Goal: Task Accomplishment & Management: Complete application form

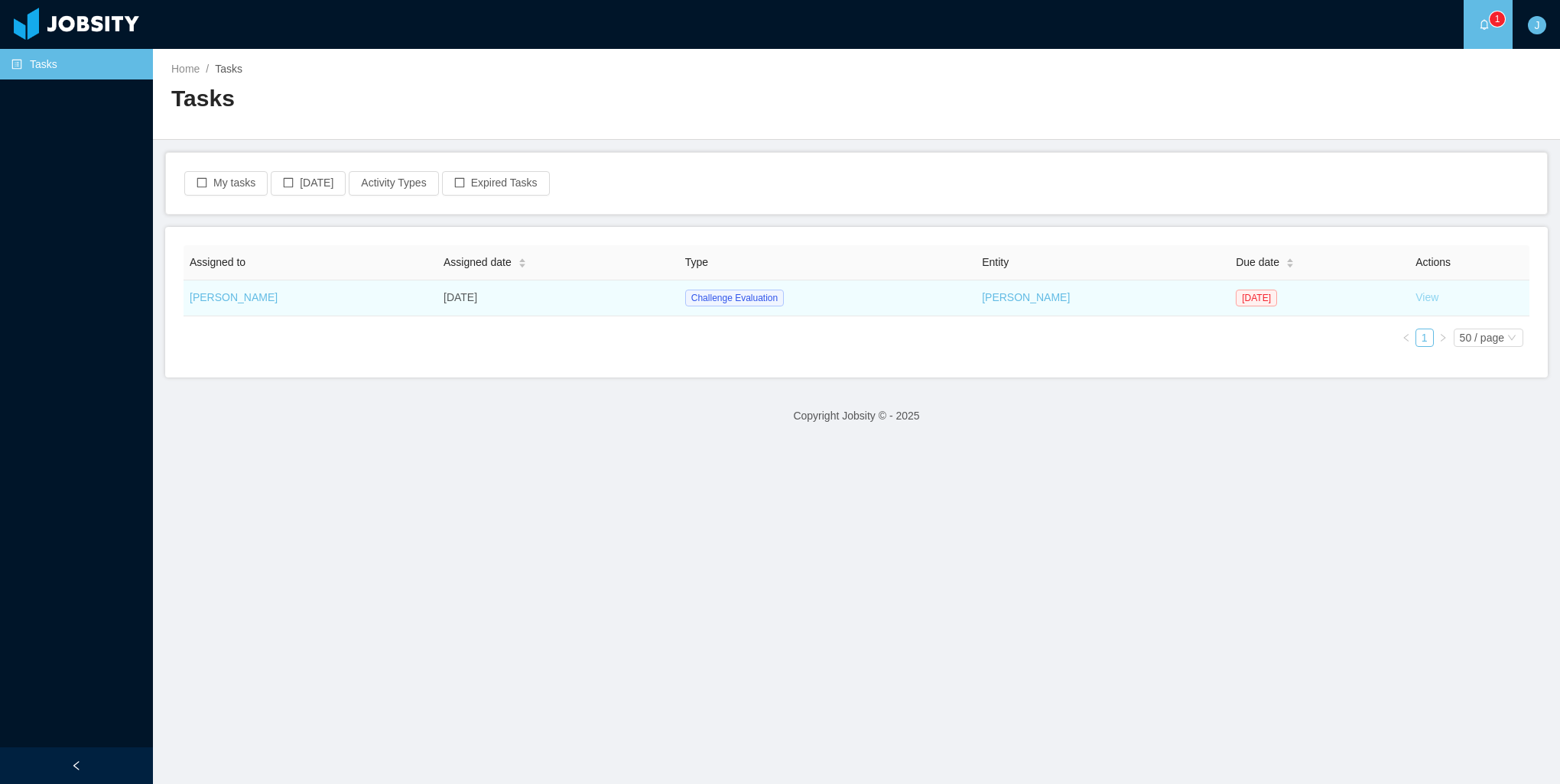
click at [1420, 301] on link "View" at bounding box center [1427, 297] width 23 height 12
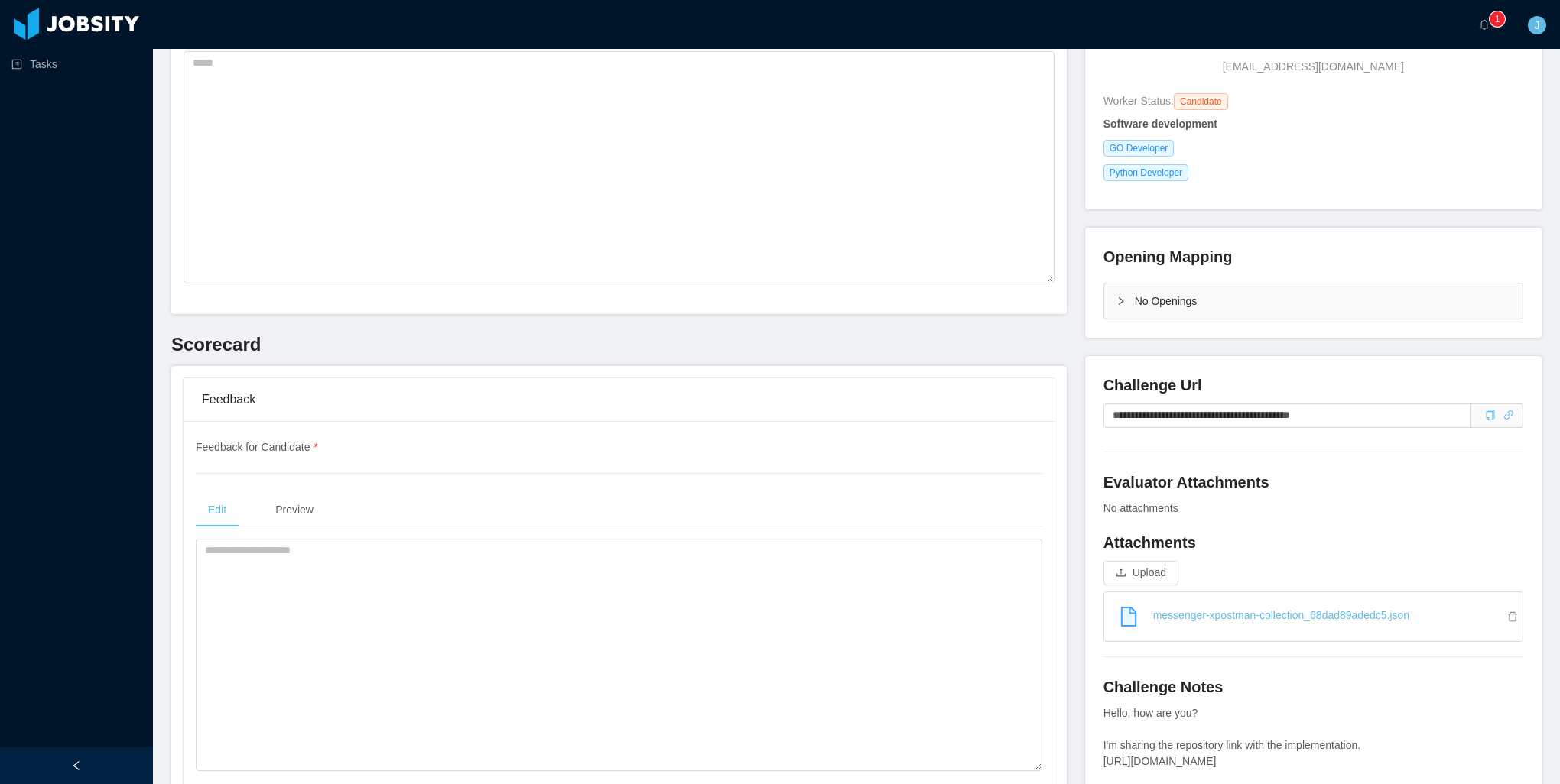
scroll to position [230, 0]
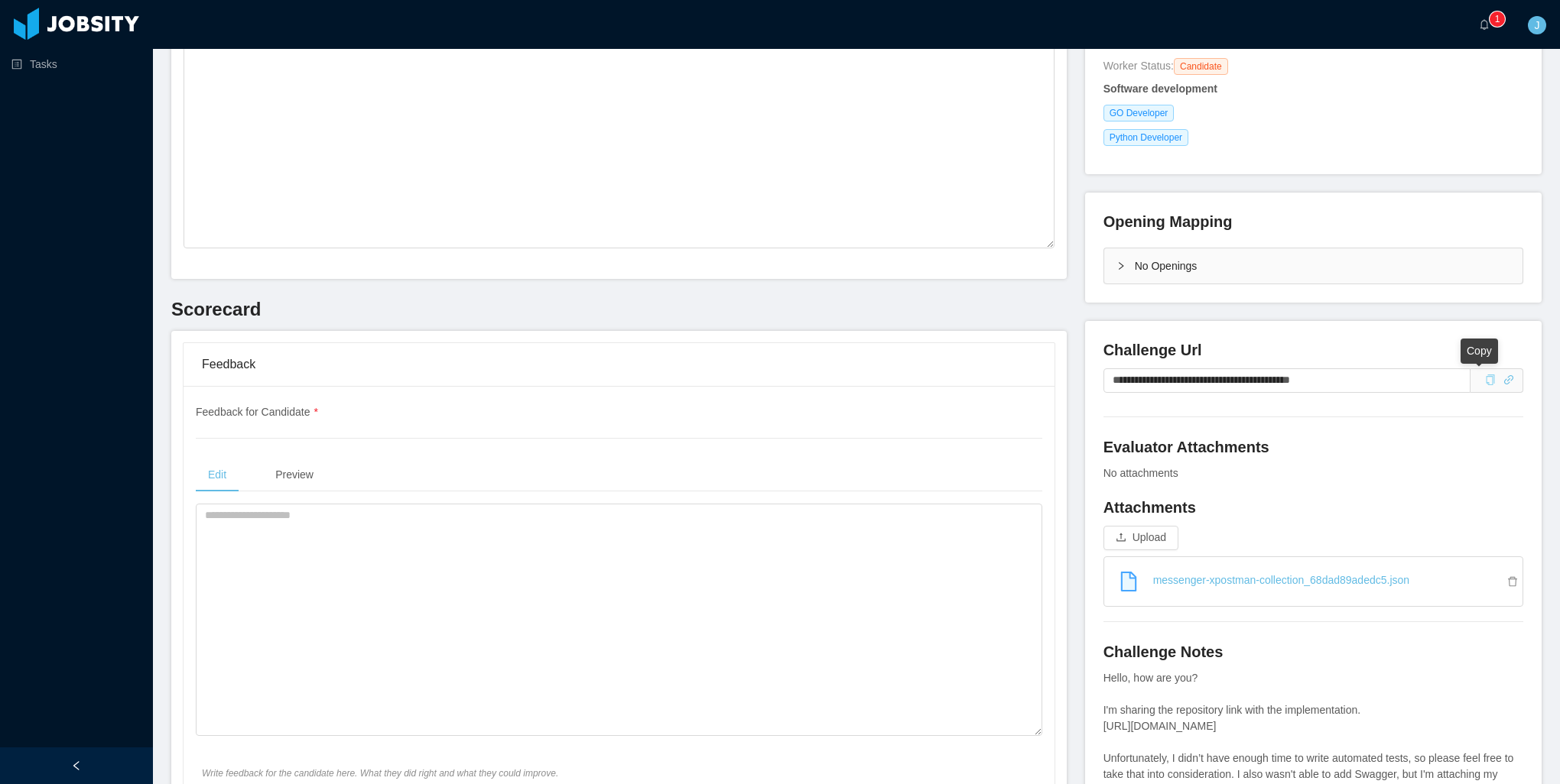
click at [1485, 387] on div "Copy" at bounding box center [1491, 381] width 11 height 16
click at [1479, 381] on span at bounding box center [1487, 380] width 17 height 12
click at [1485, 381] on icon "icon: copy" at bounding box center [1491, 380] width 11 height 11
click at [326, 718] on textarea at bounding box center [619, 619] width 847 height 232
click at [667, 700] on textarea at bounding box center [619, 619] width 847 height 232
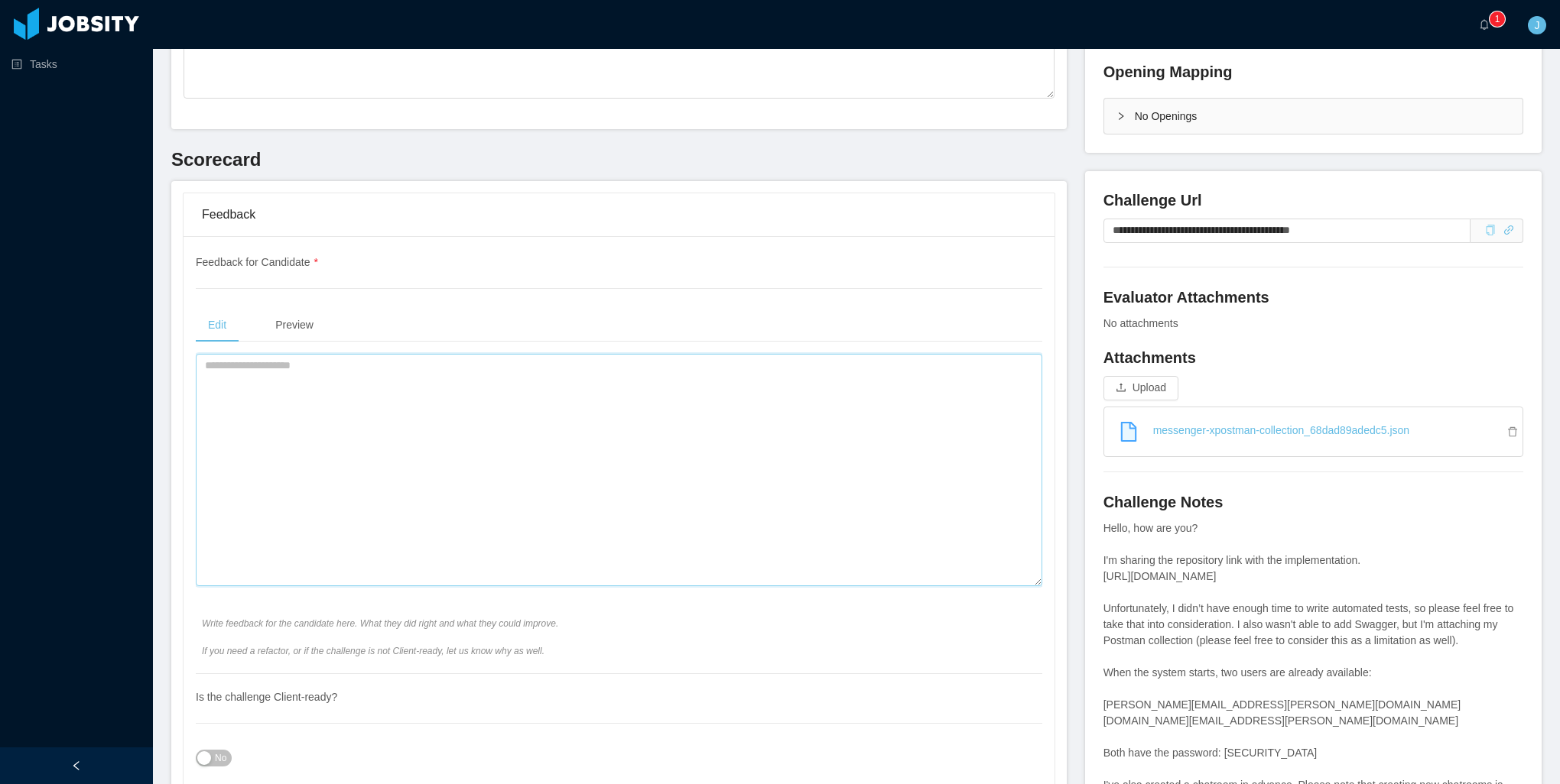
scroll to position [382, 0]
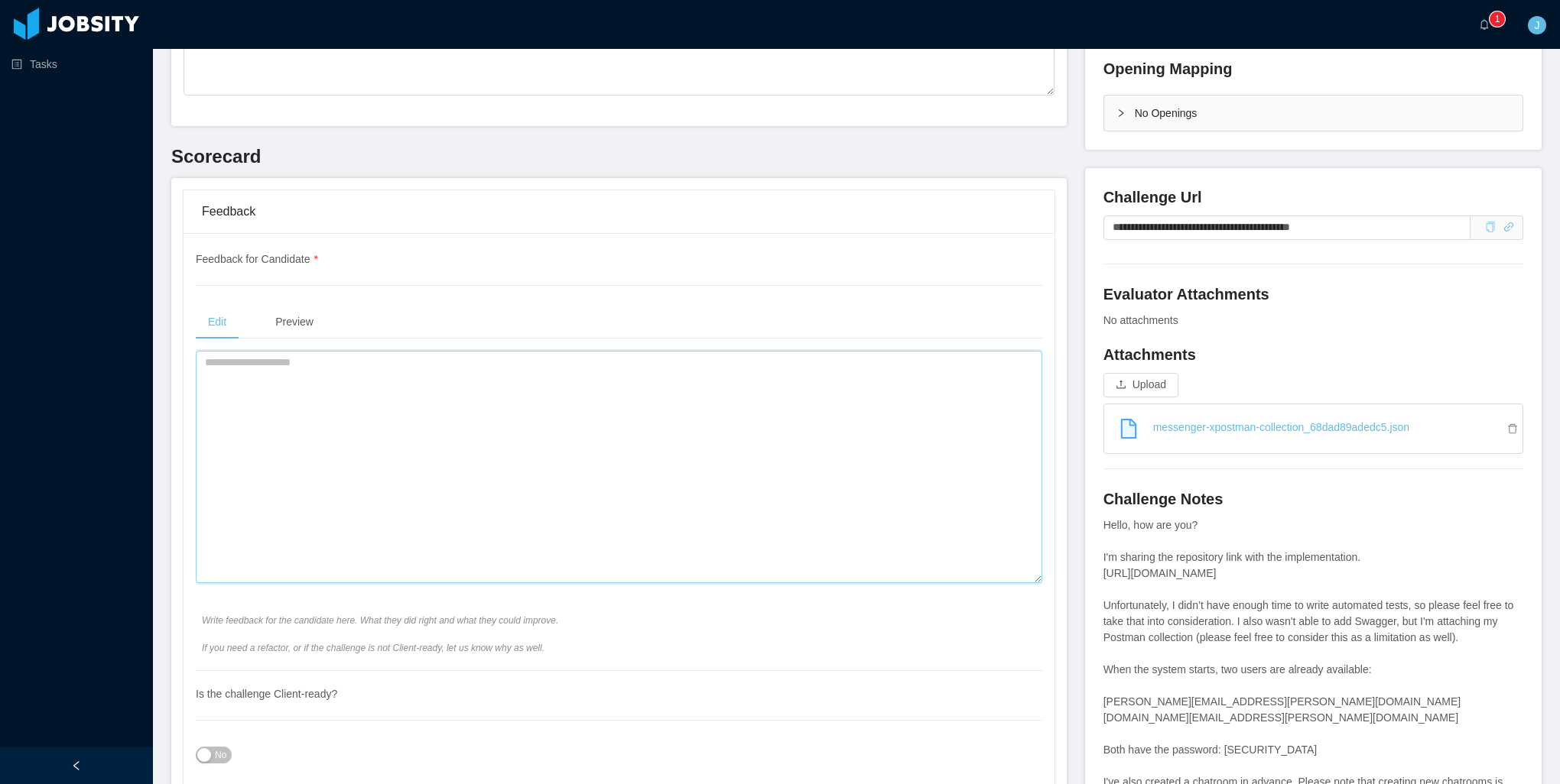
click at [448, 464] on textarea at bounding box center [619, 467] width 847 height 232
type textarea "**********"
click at [754, 403] on textarea "**********" at bounding box center [615, 467] width 839 height 232
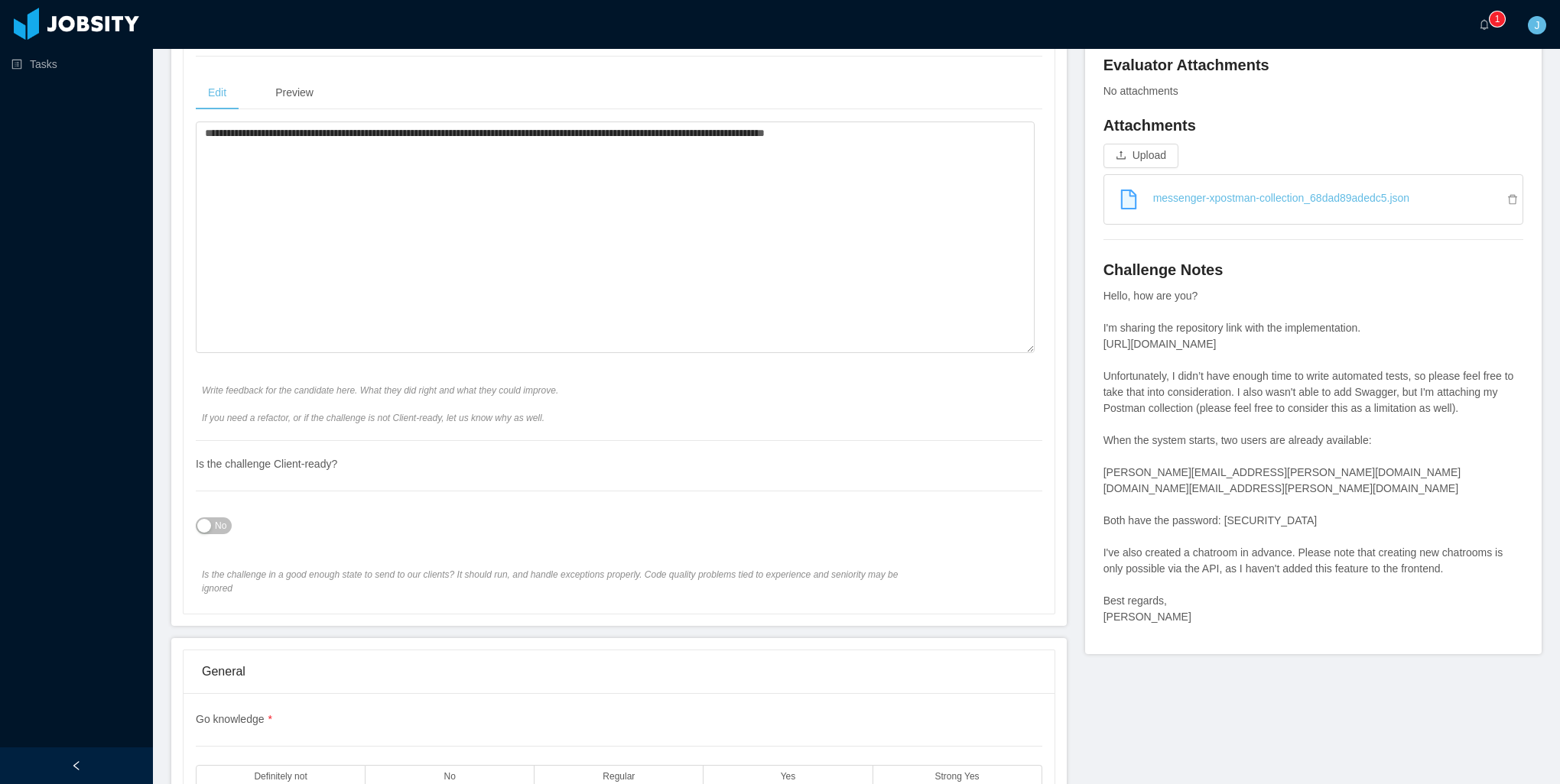
click at [220, 527] on span "No" at bounding box center [220, 525] width 11 height 15
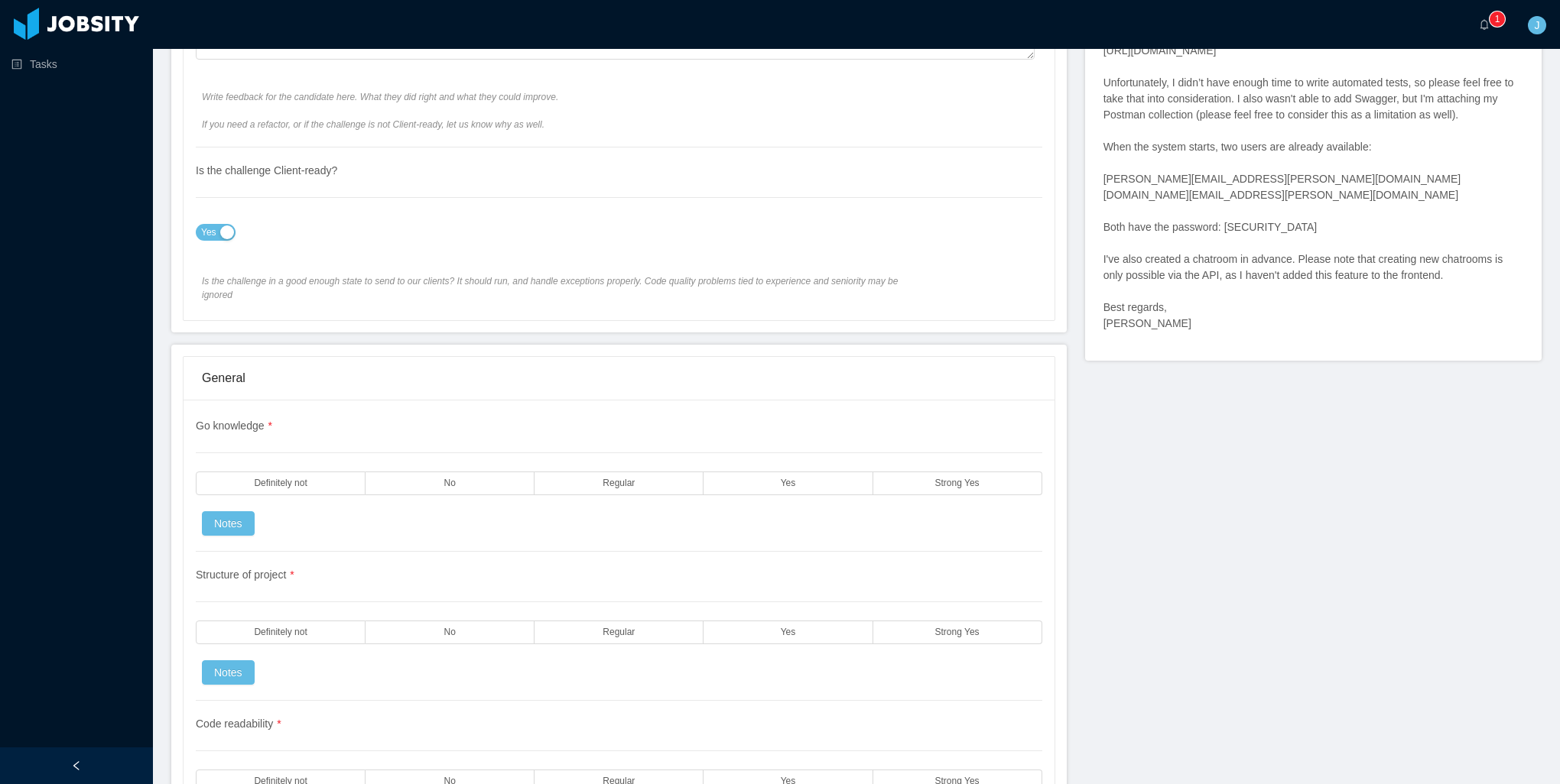
scroll to position [917, 0]
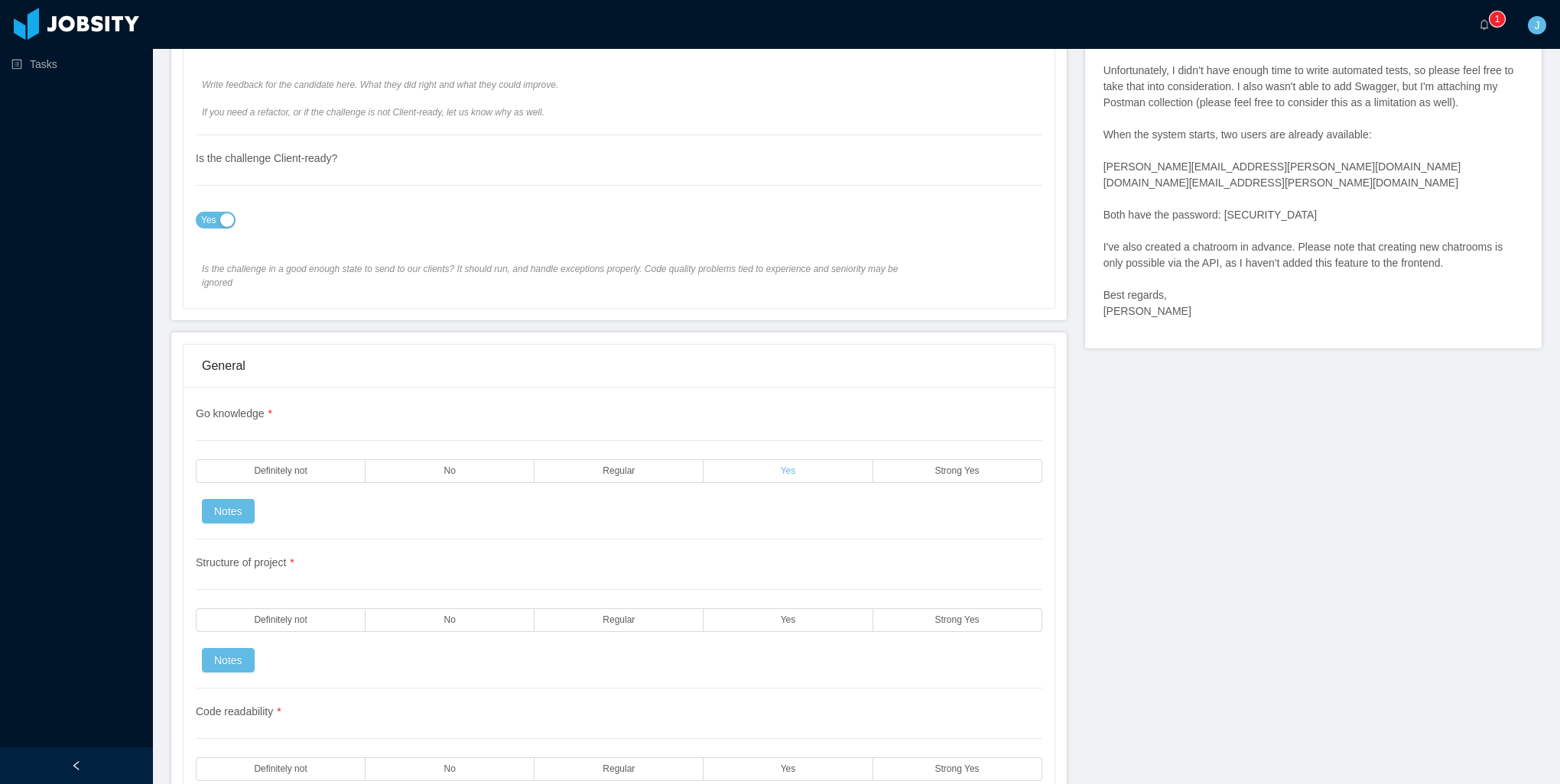
click at [775, 460] on label "Yes" at bounding box center [788, 471] width 169 height 24
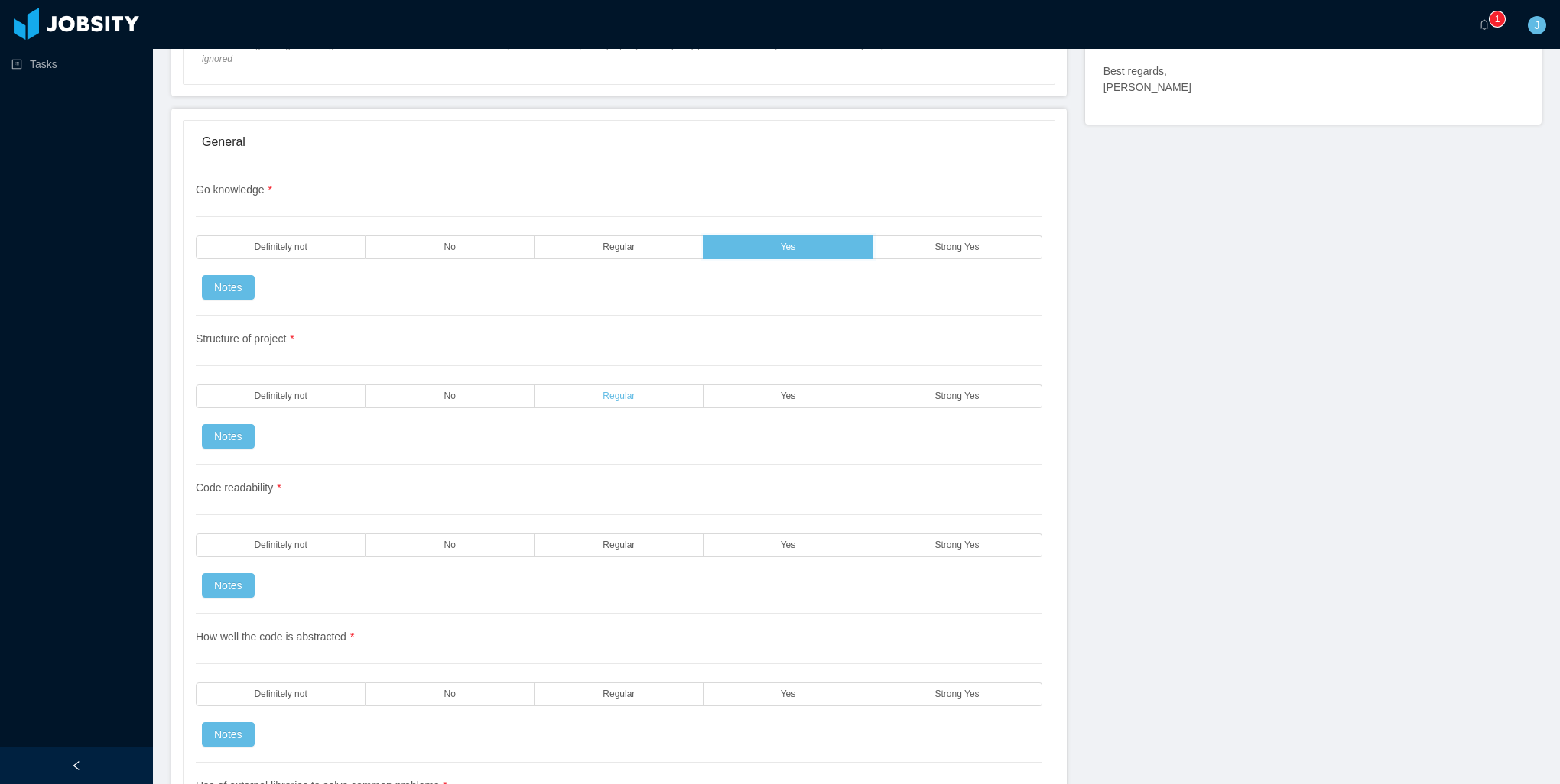
scroll to position [1147, 0]
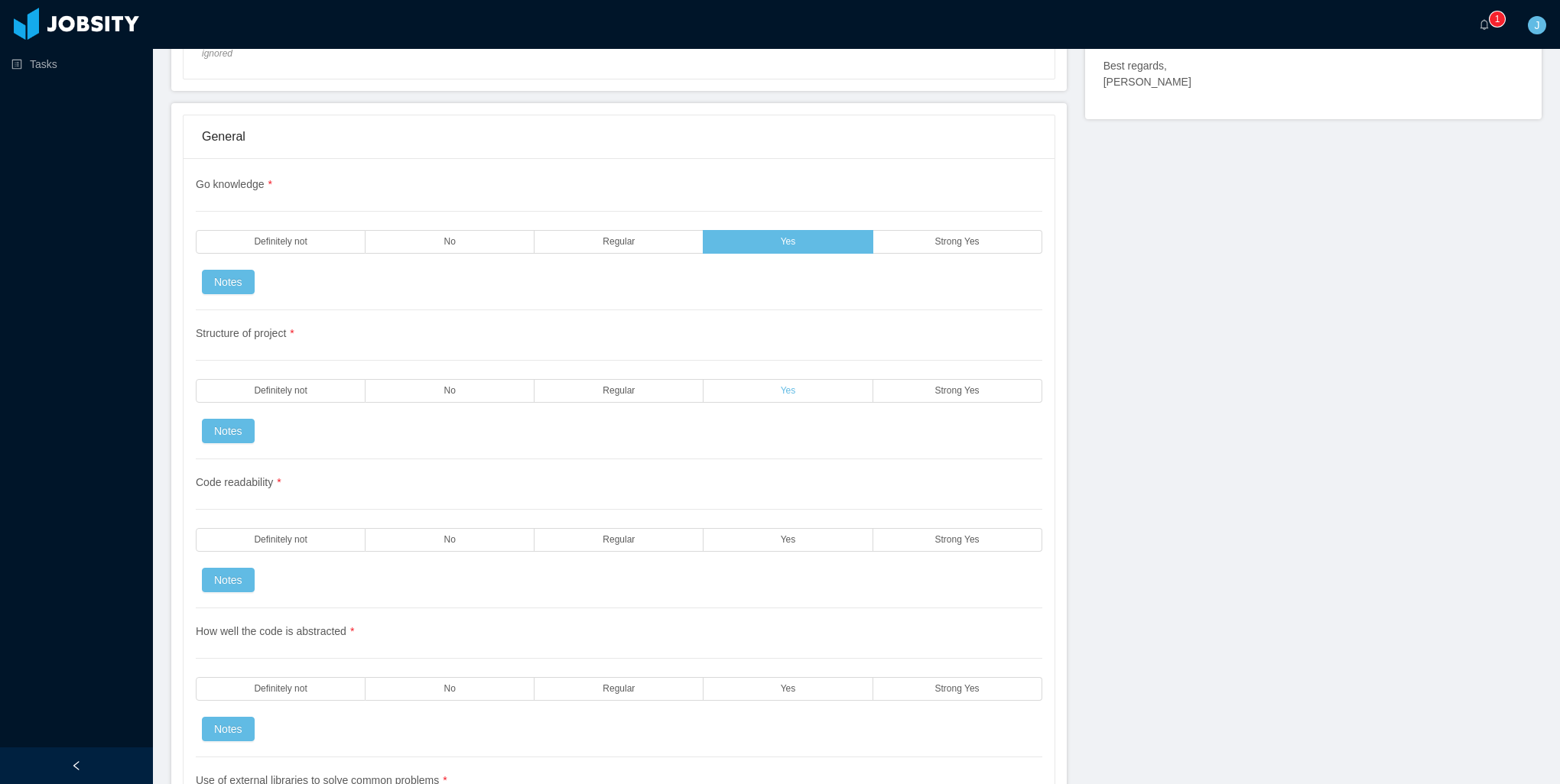
click at [811, 379] on label "Yes" at bounding box center [788, 390] width 169 height 24
click at [905, 528] on label "Strong Yes" at bounding box center [957, 539] width 169 height 24
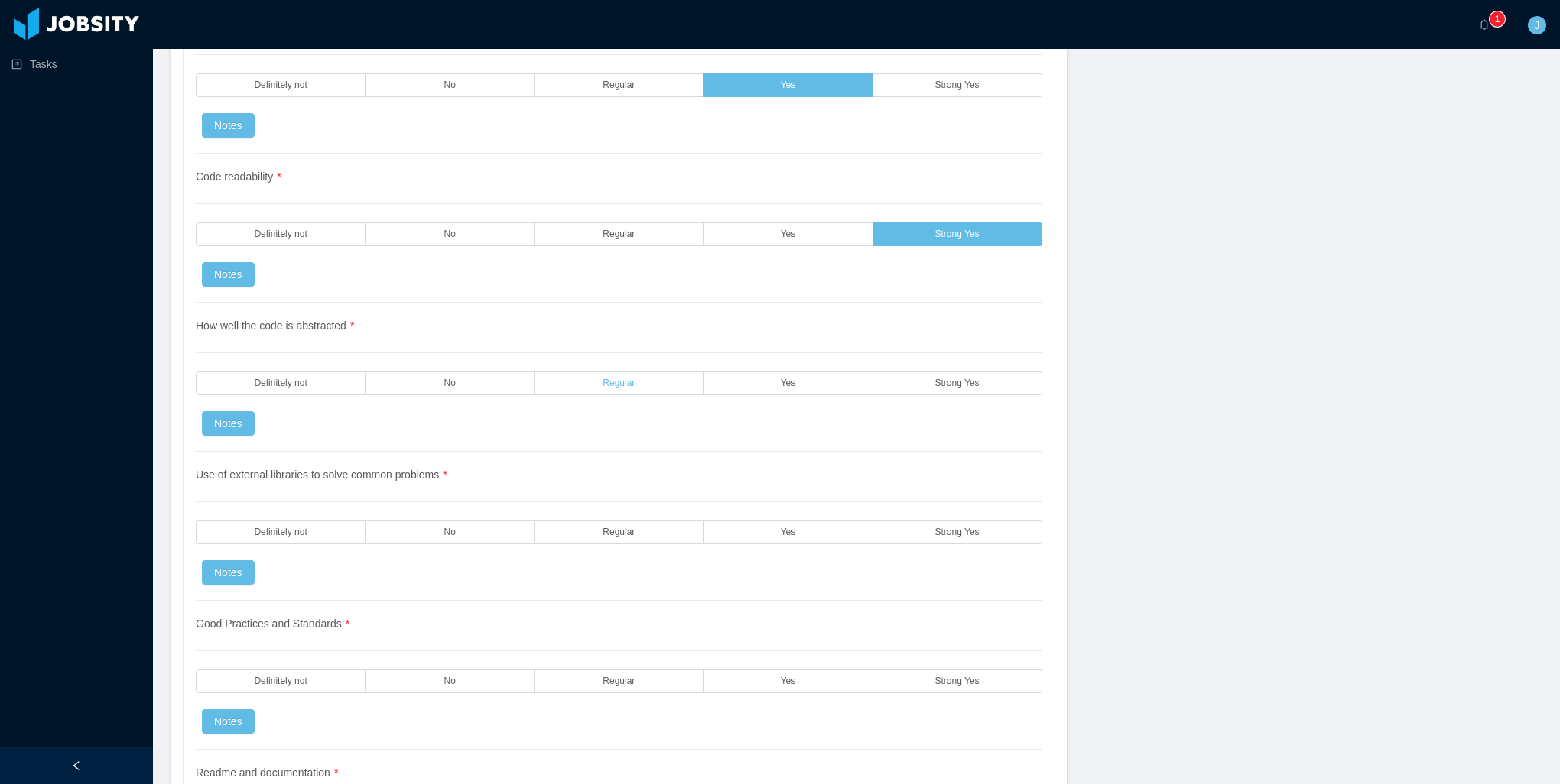
click at [659, 372] on label "Regular" at bounding box center [619, 383] width 169 height 24
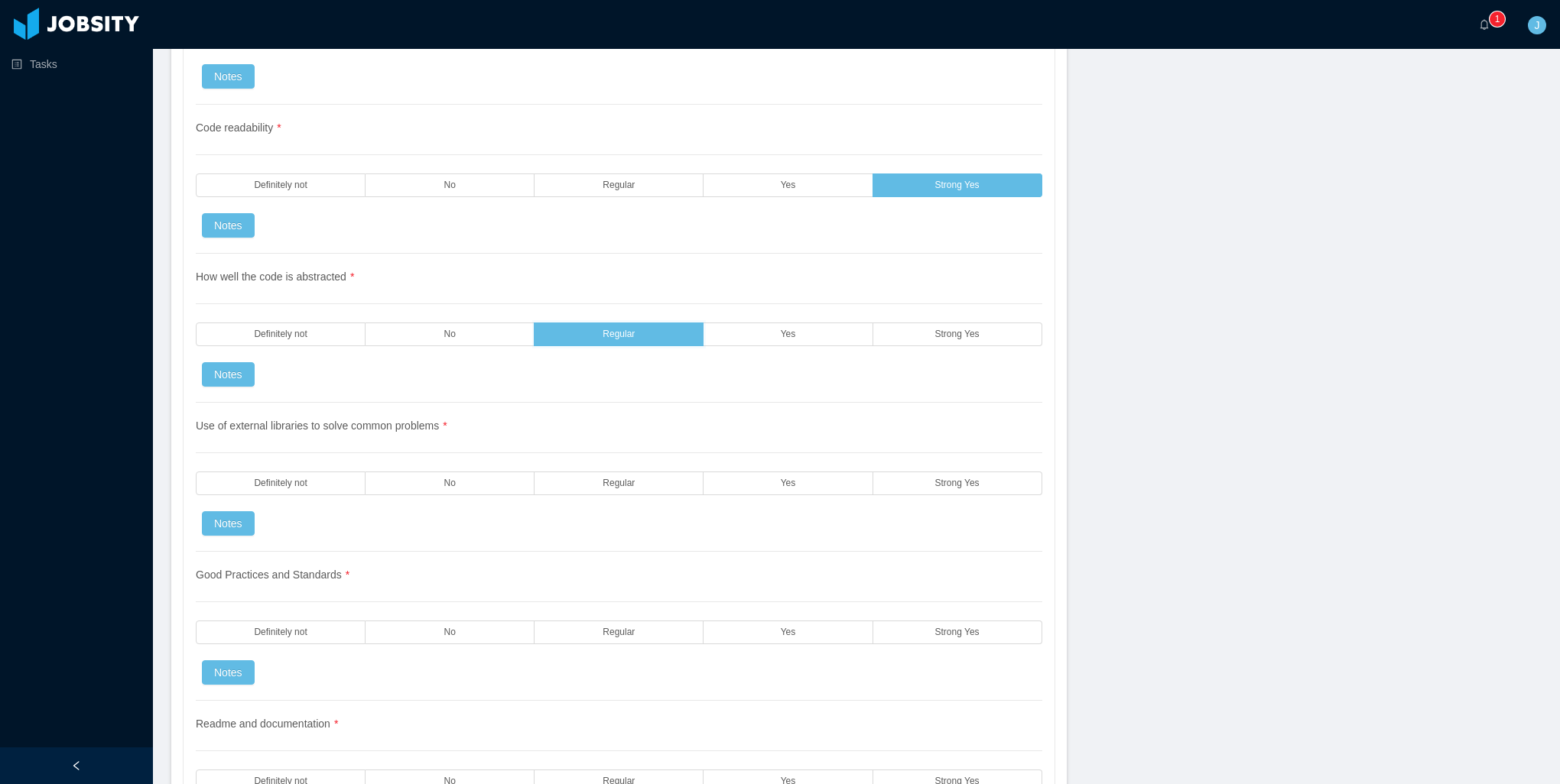
scroll to position [1606, 0]
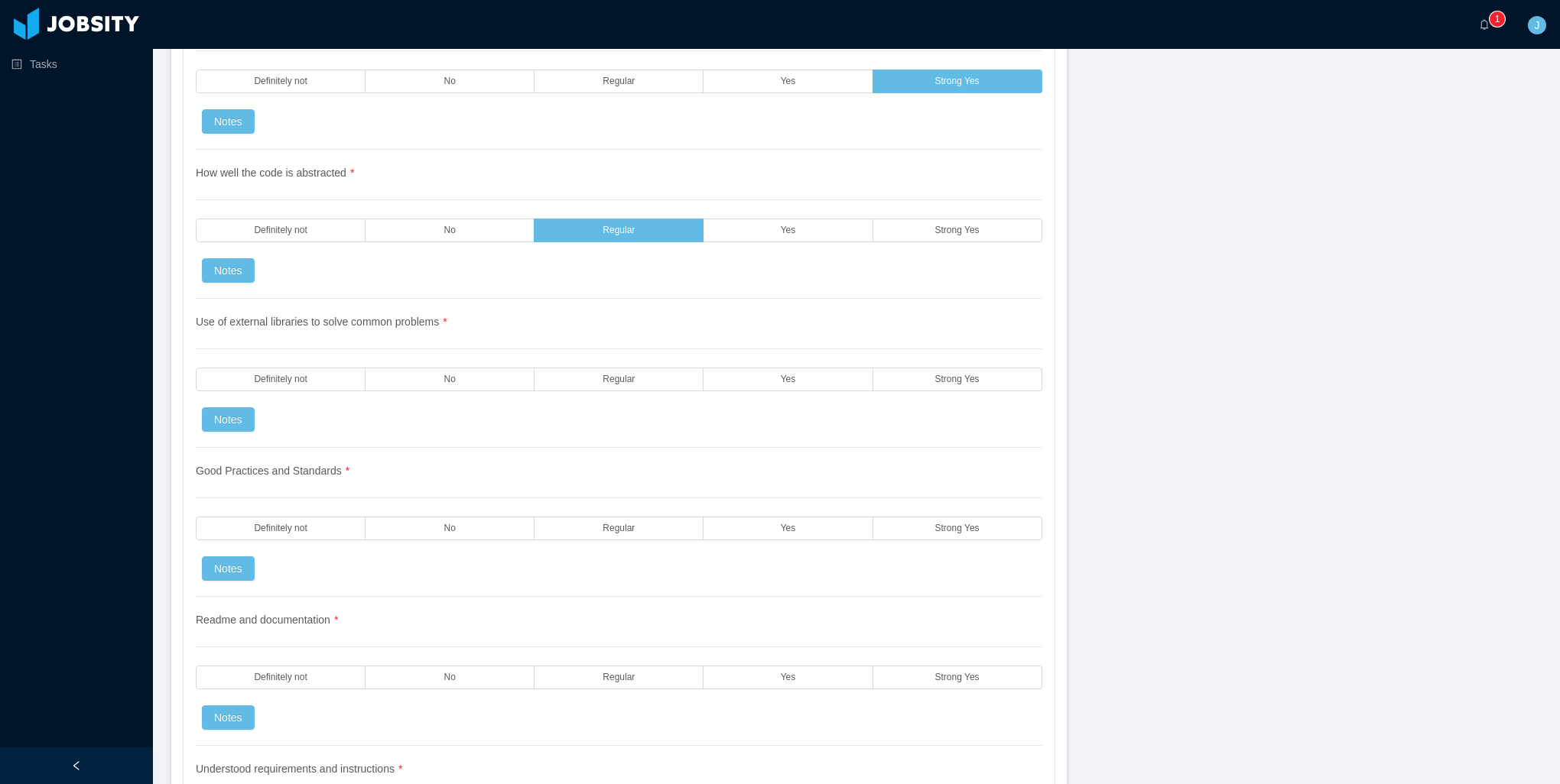
click at [636, 375] on div "Use of external libraries to solve common problems * Definitely not No Regular …" at bounding box center [619, 374] width 847 height 149
click at [610, 524] on span "Regular" at bounding box center [619, 528] width 32 height 10
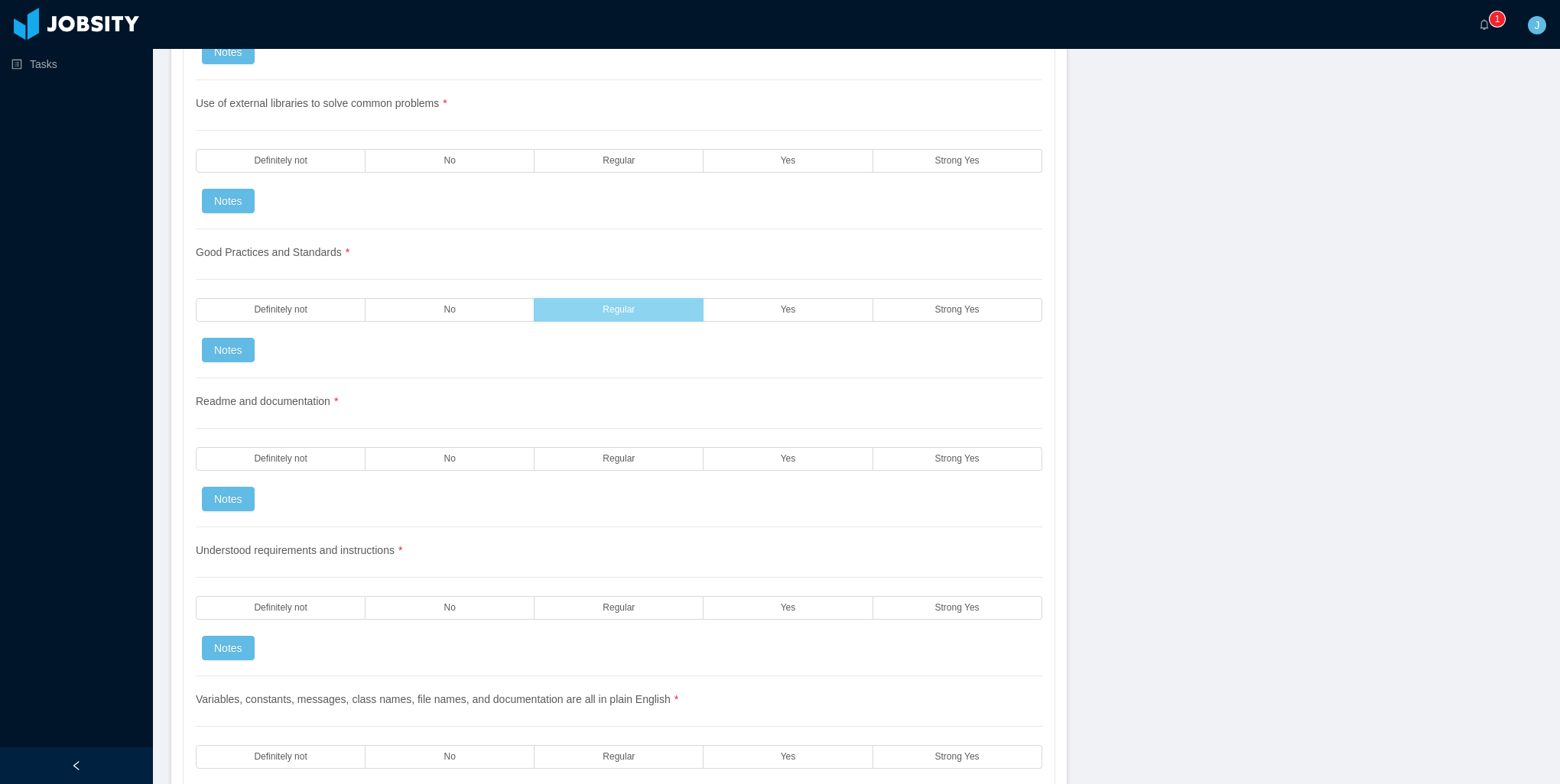
scroll to position [1835, 0]
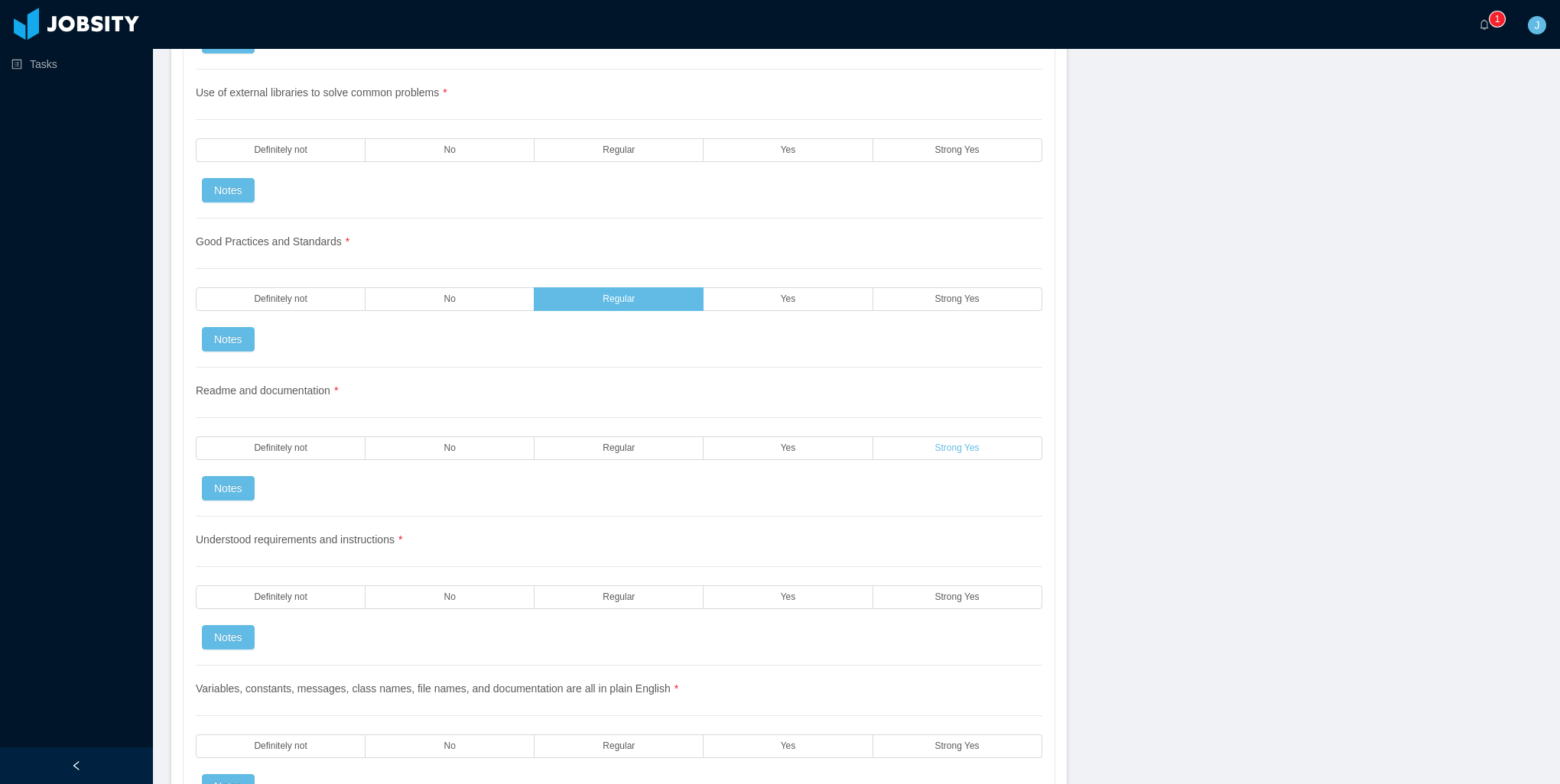
click at [920, 437] on label "Strong Yes" at bounding box center [957, 448] width 169 height 24
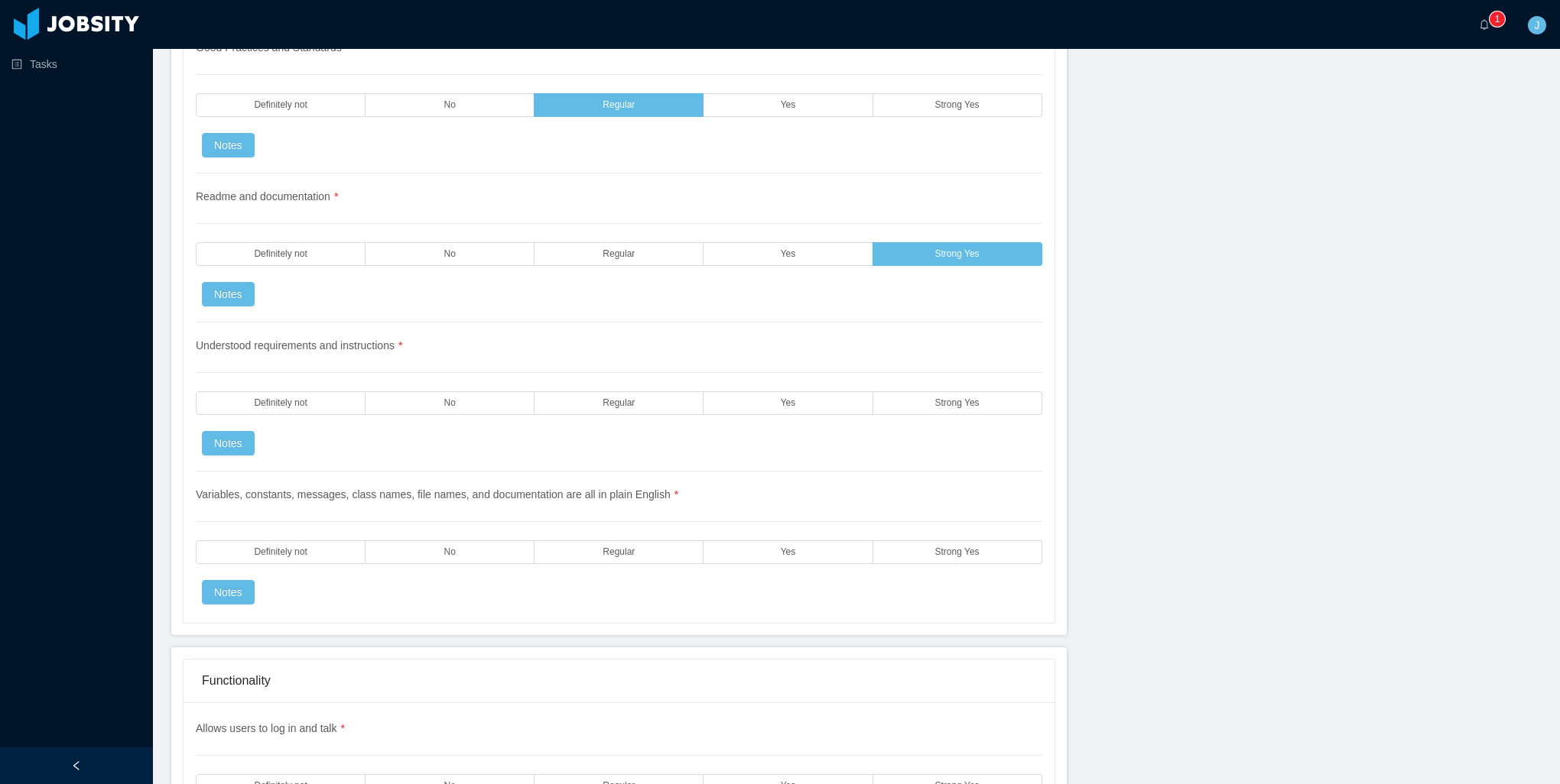
scroll to position [2064, 0]
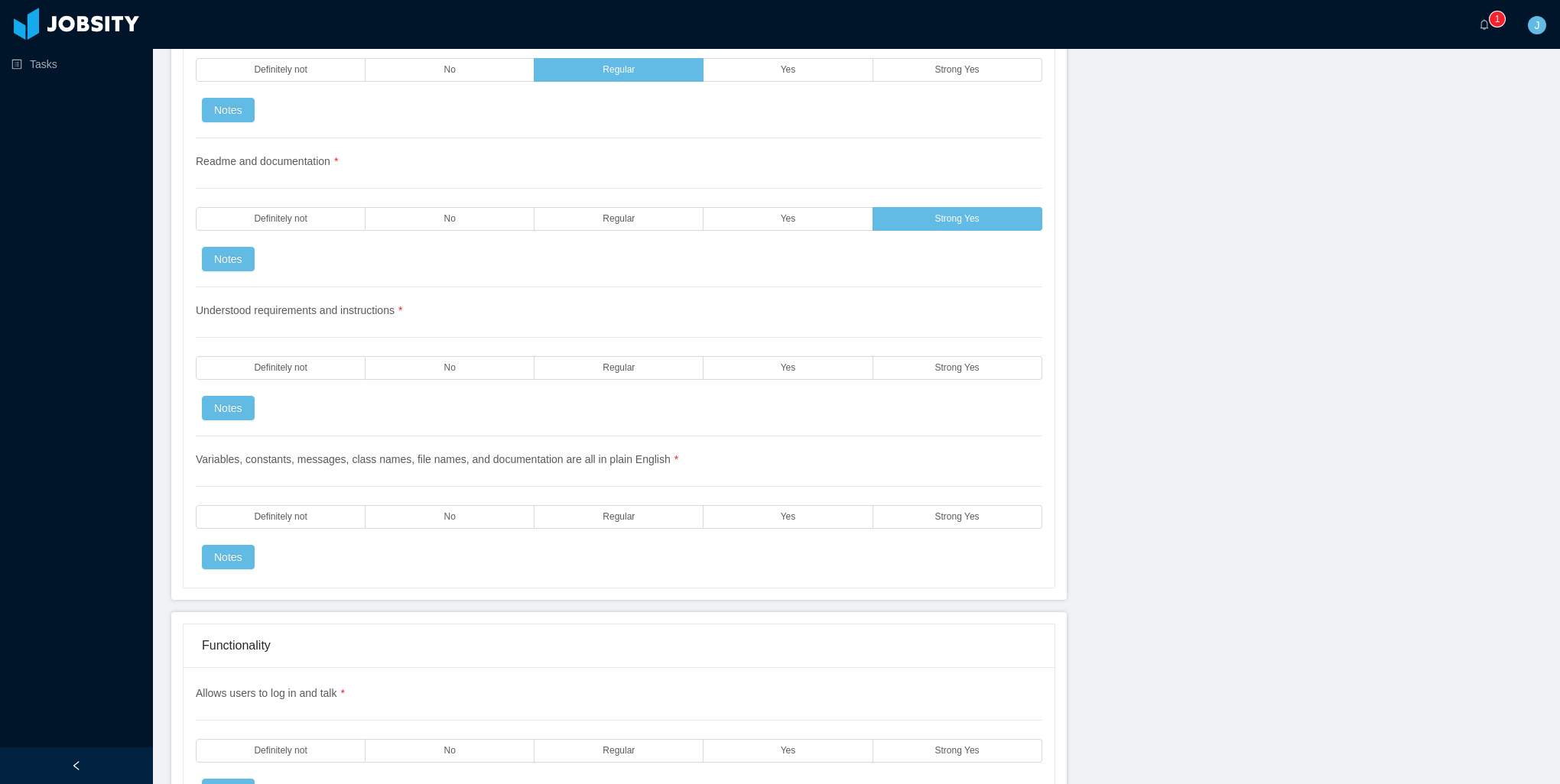
click at [884, 356] on label "Strong Yes" at bounding box center [957, 367] width 169 height 24
click at [961, 512] on span "Strong Yes" at bounding box center [957, 517] width 45 height 10
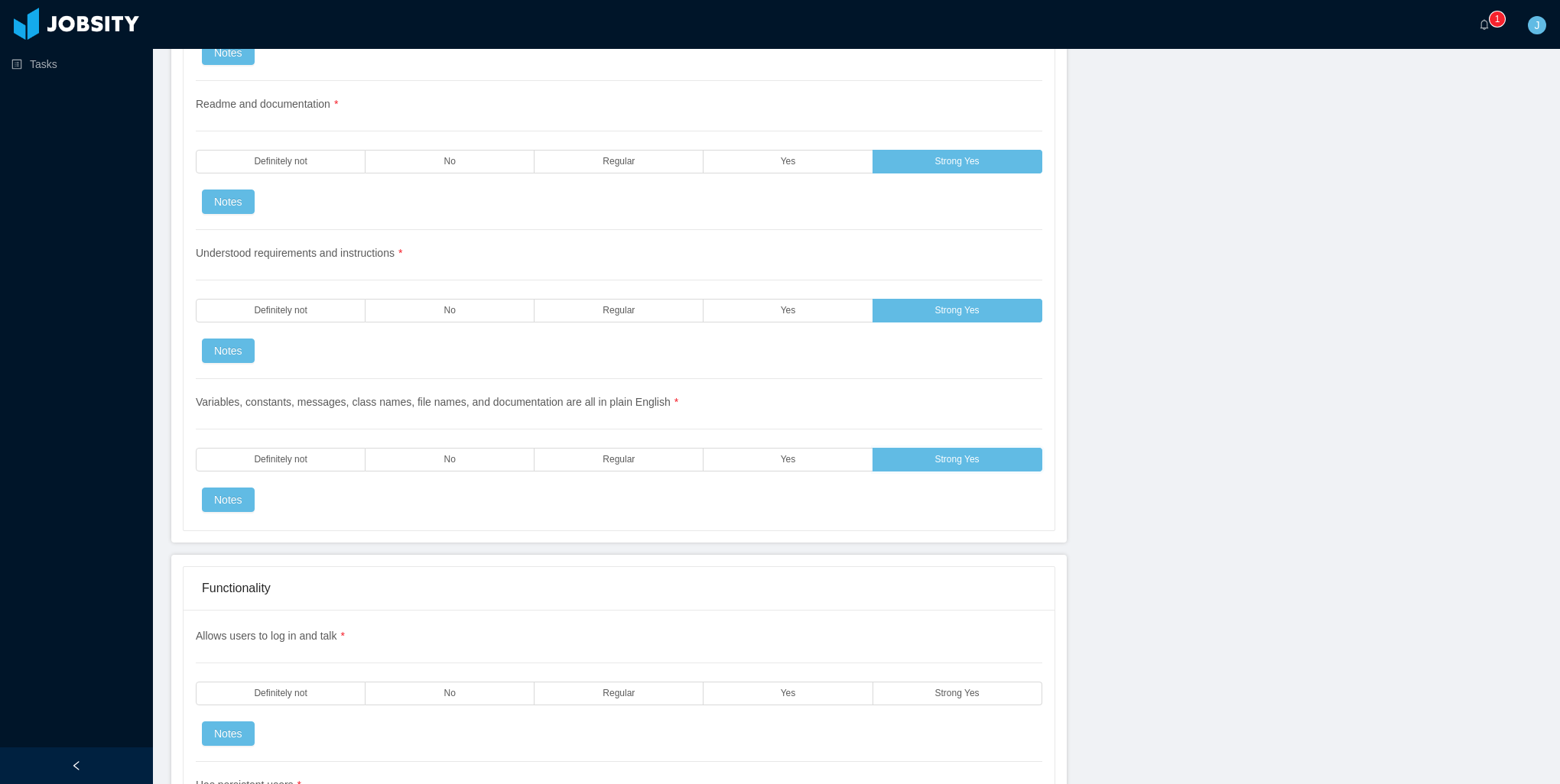
scroll to position [2370, 0]
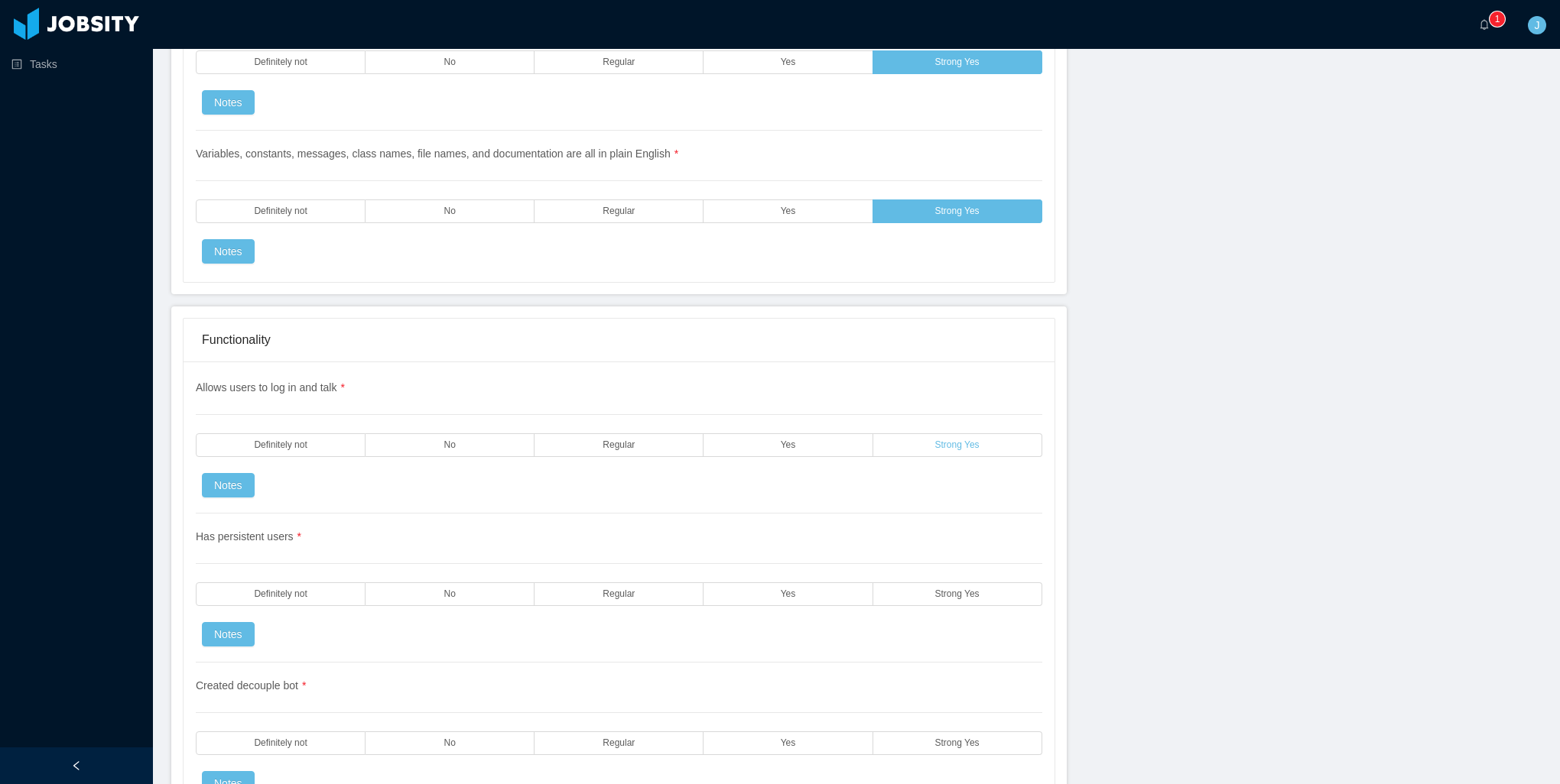
click at [891, 433] on label "Strong Yes" at bounding box center [957, 445] width 169 height 24
drag, startPoint x: 887, startPoint y: 575, endPoint x: 824, endPoint y: 566, distance: 63.6
click at [886, 582] on label "Strong Yes" at bounding box center [957, 594] width 169 height 24
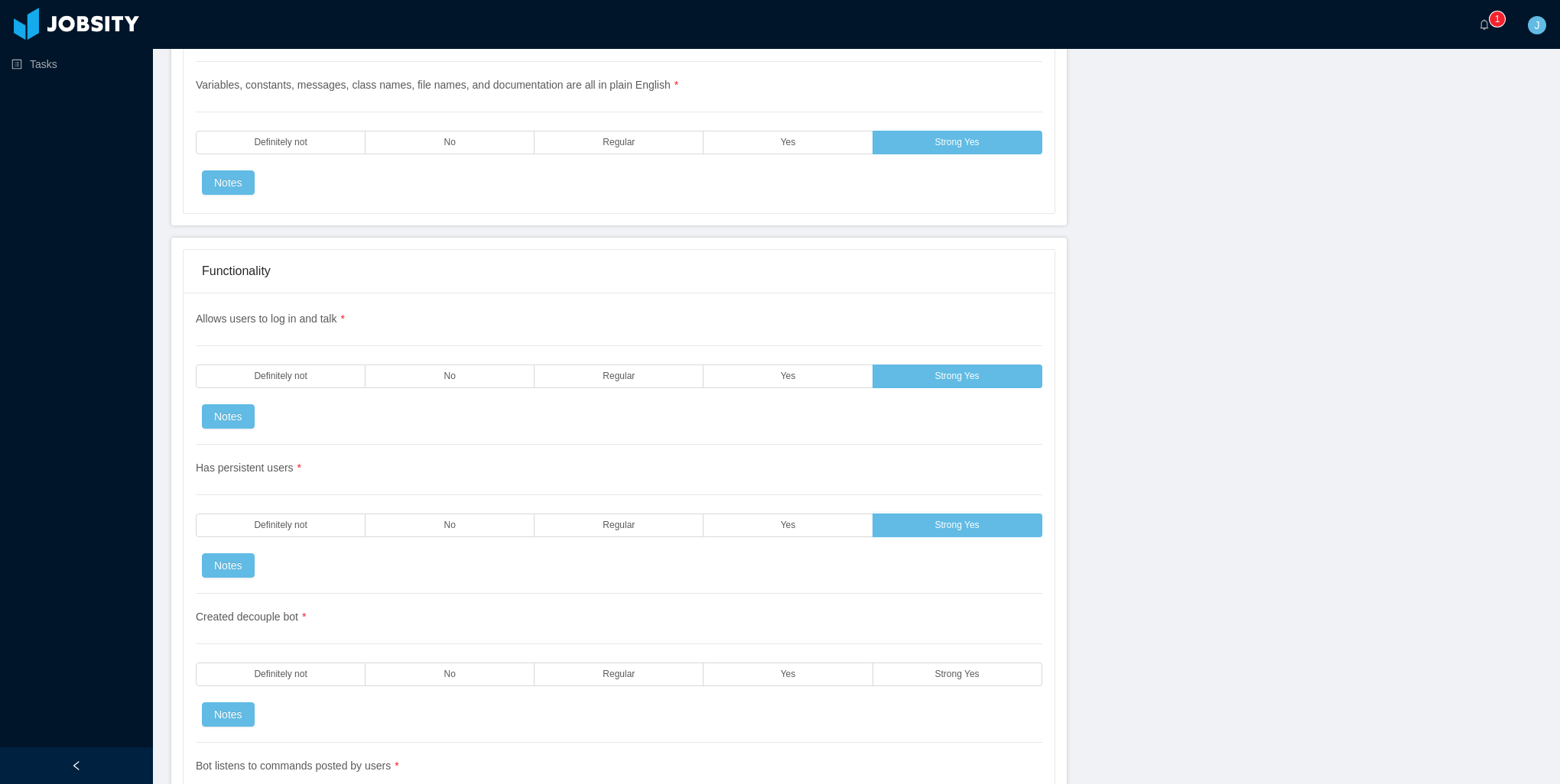
scroll to position [2599, 0]
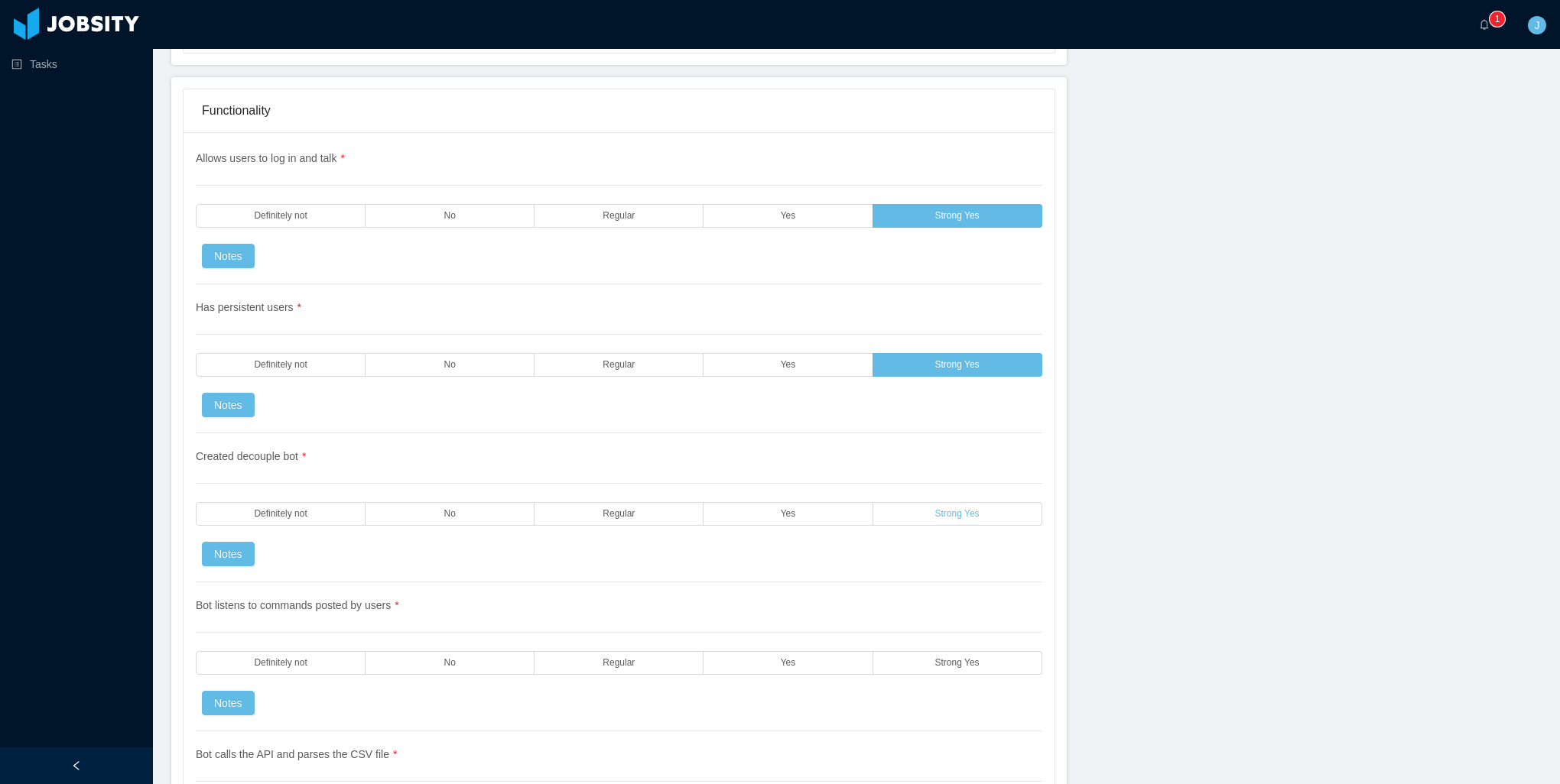
click at [898, 502] on label "Strong Yes" at bounding box center [957, 514] width 169 height 24
click at [918, 652] on label "Strong Yes" at bounding box center [957, 663] width 169 height 24
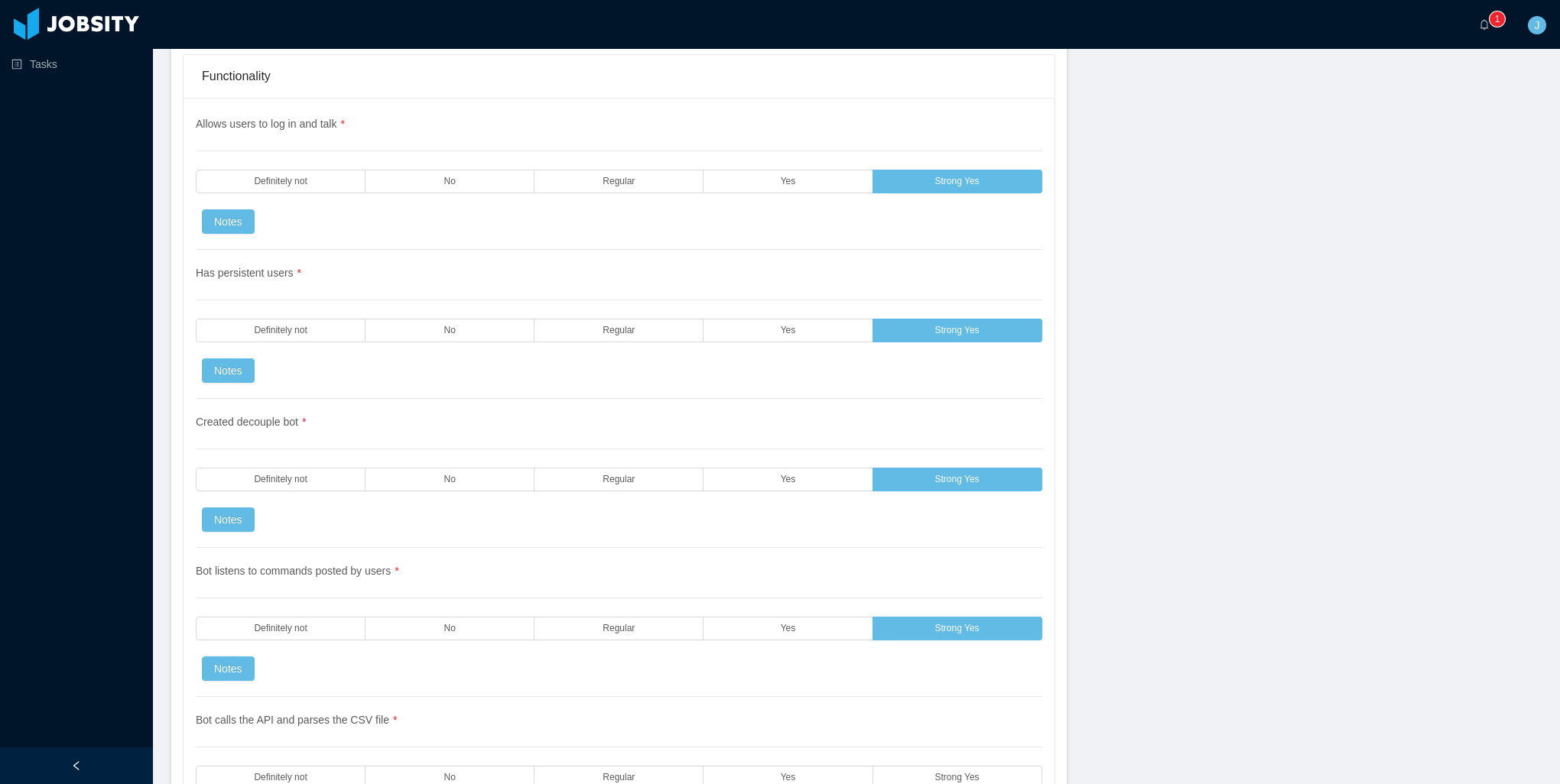
scroll to position [2752, 0]
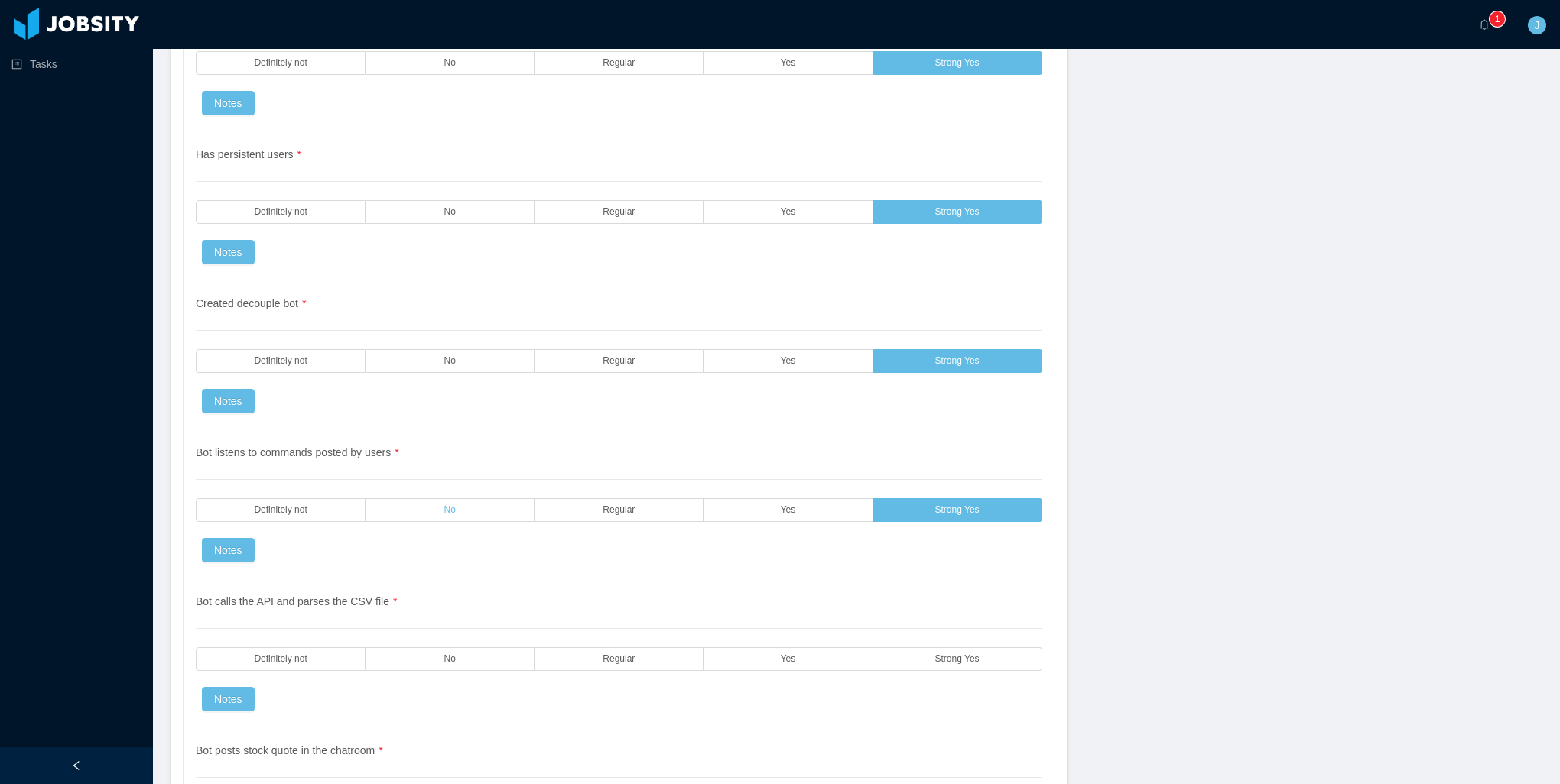
click at [497, 498] on label "No" at bounding box center [450, 510] width 169 height 24
click at [468, 349] on label "No" at bounding box center [450, 360] width 169 height 24
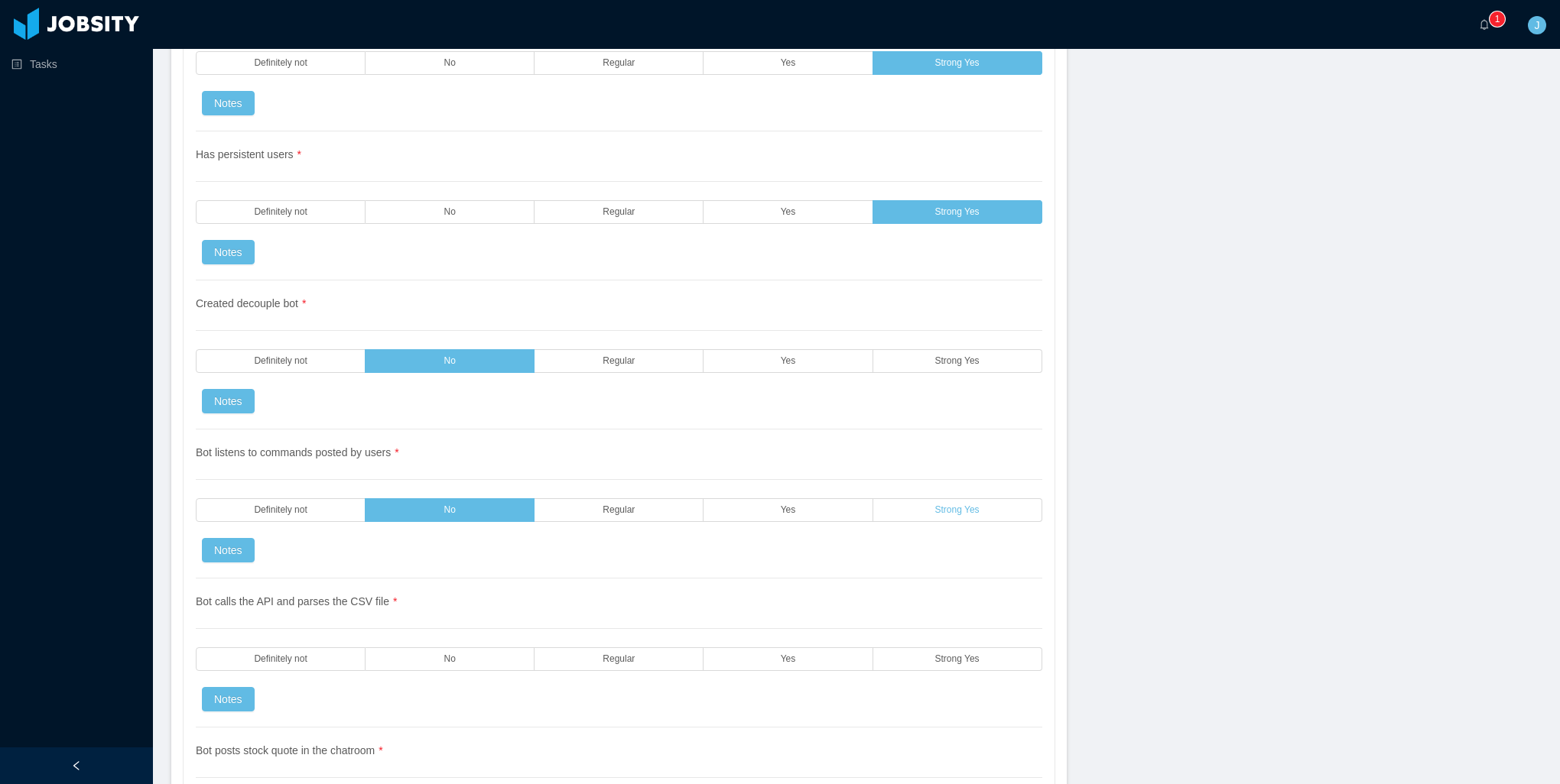
click at [918, 498] on label "Strong Yes" at bounding box center [957, 510] width 169 height 24
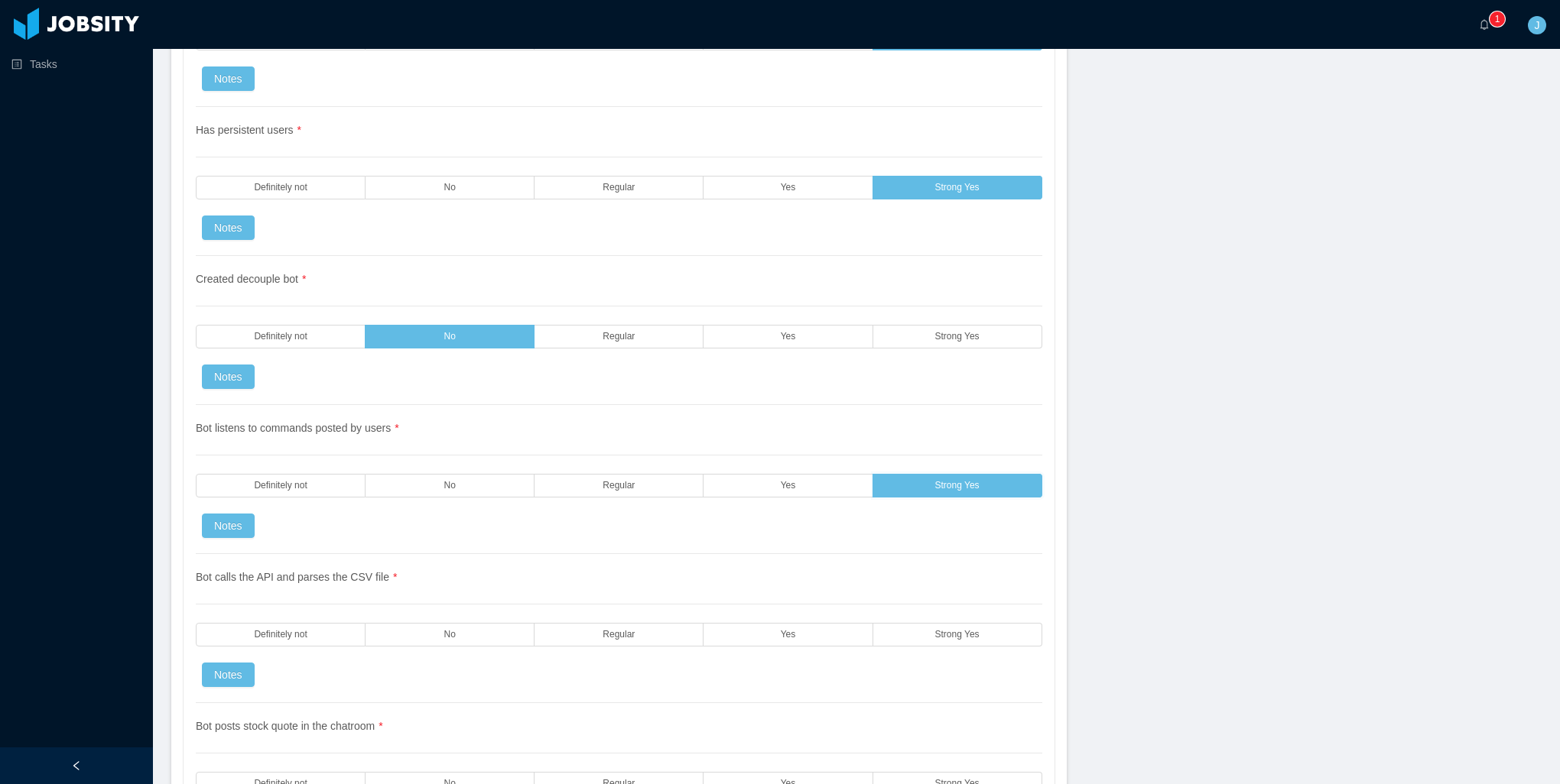
scroll to position [2828, 0]
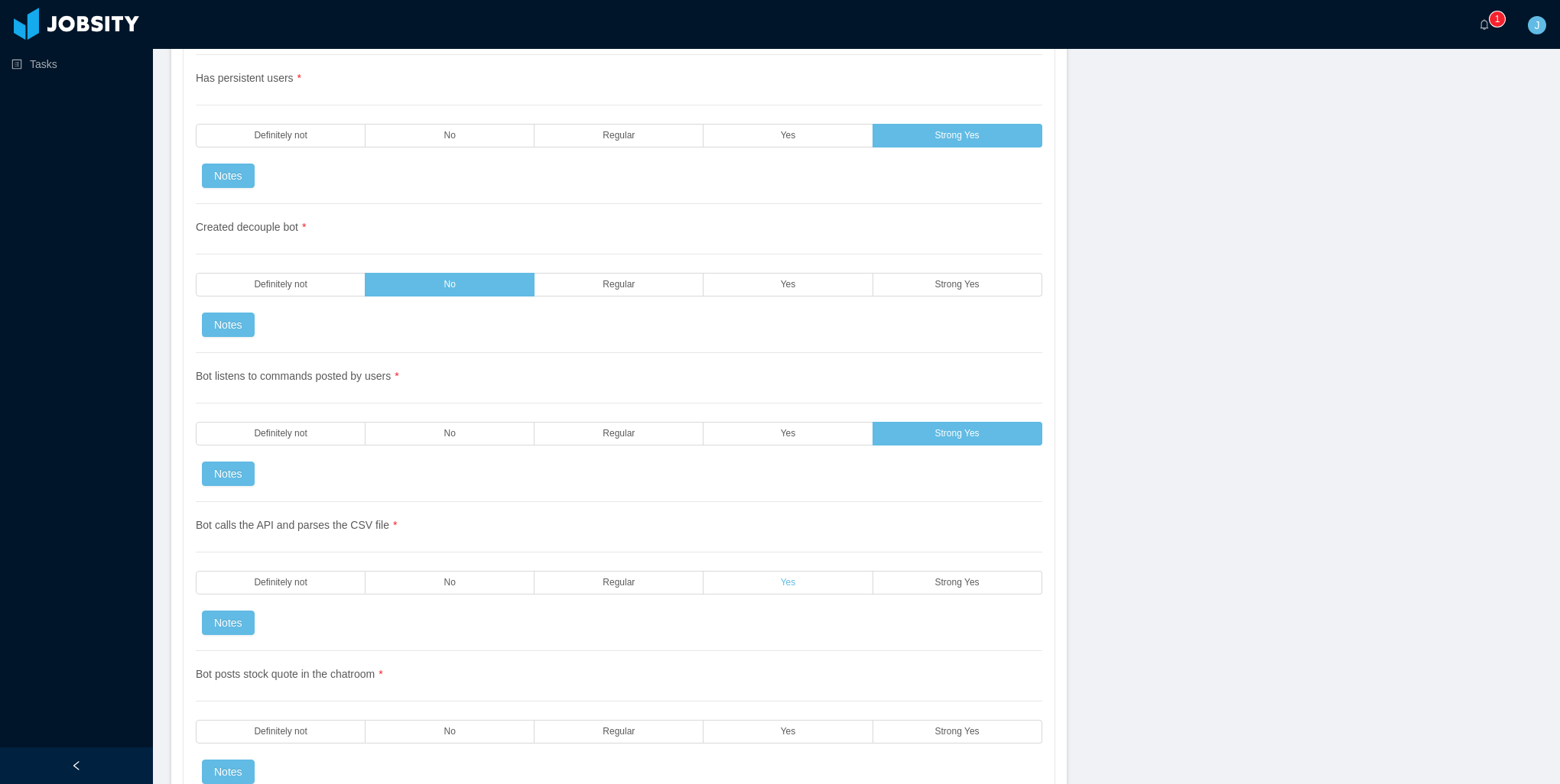
click at [813, 571] on label "Yes" at bounding box center [788, 582] width 169 height 24
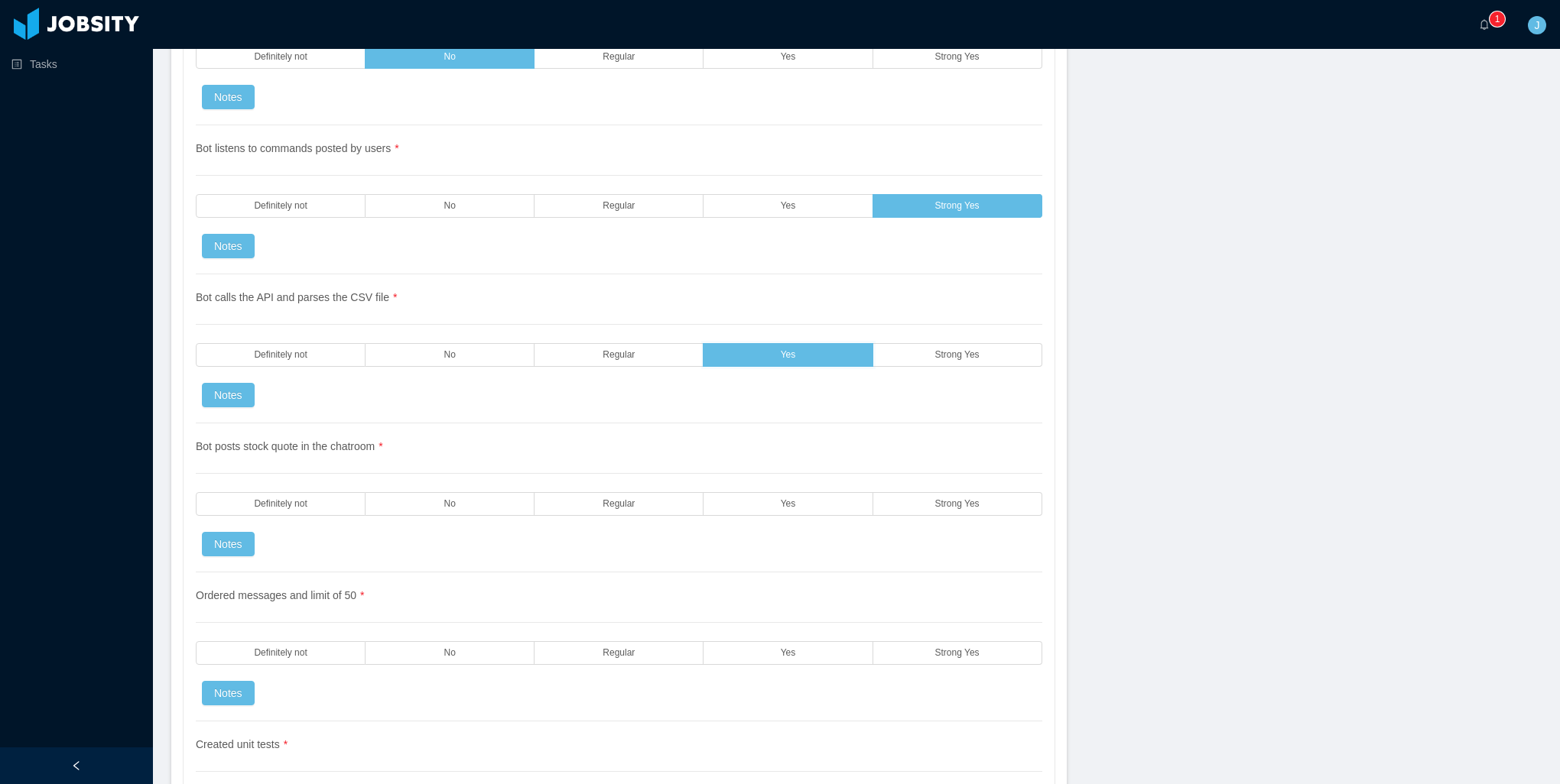
scroll to position [3058, 0]
click at [760, 193] on label "Yes" at bounding box center [788, 204] width 169 height 24
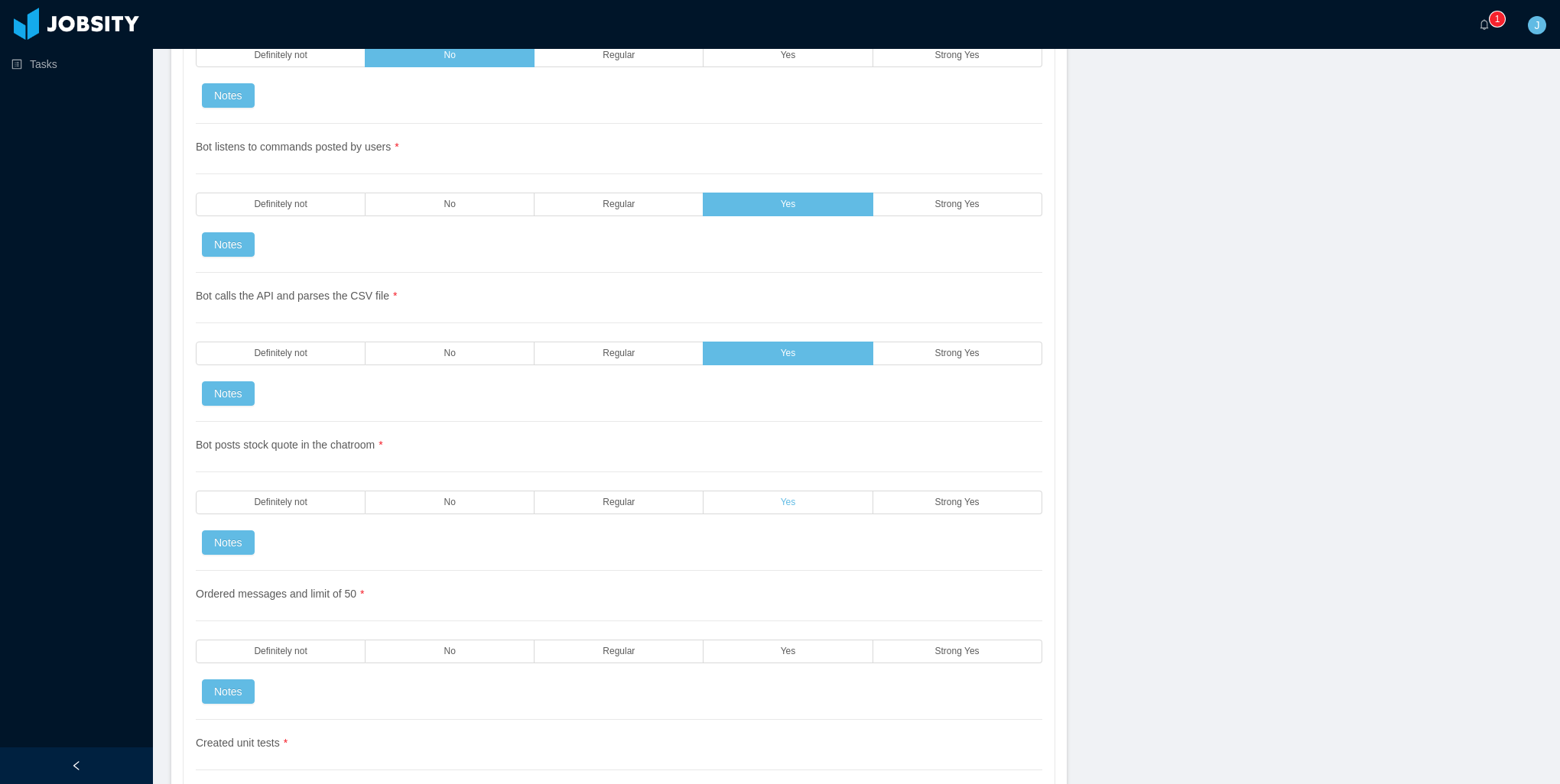
click at [726, 491] on label "Yes" at bounding box center [788, 502] width 169 height 24
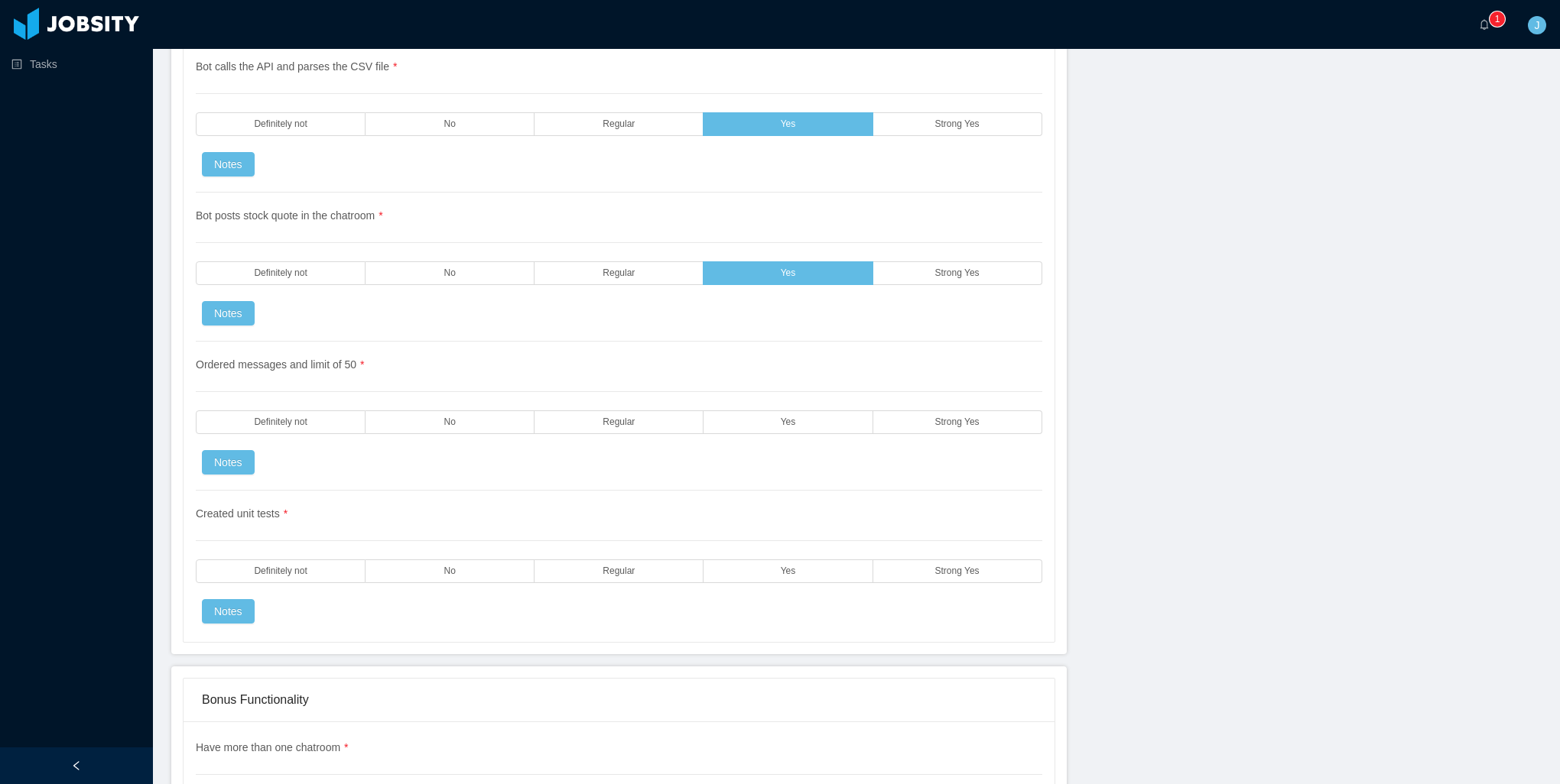
click at [301, 268] on span "Definitely not" at bounding box center [280, 273] width 53 height 10
click at [553, 370] on div "Ordered messages and limit of 50 * Definitely not No Regular Yes Strong Yes Not…" at bounding box center [619, 417] width 847 height 149
click at [562, 261] on label "Regular" at bounding box center [619, 273] width 169 height 24
click at [224, 679] on div "Bonus Functionality" at bounding box center [619, 700] width 834 height 43
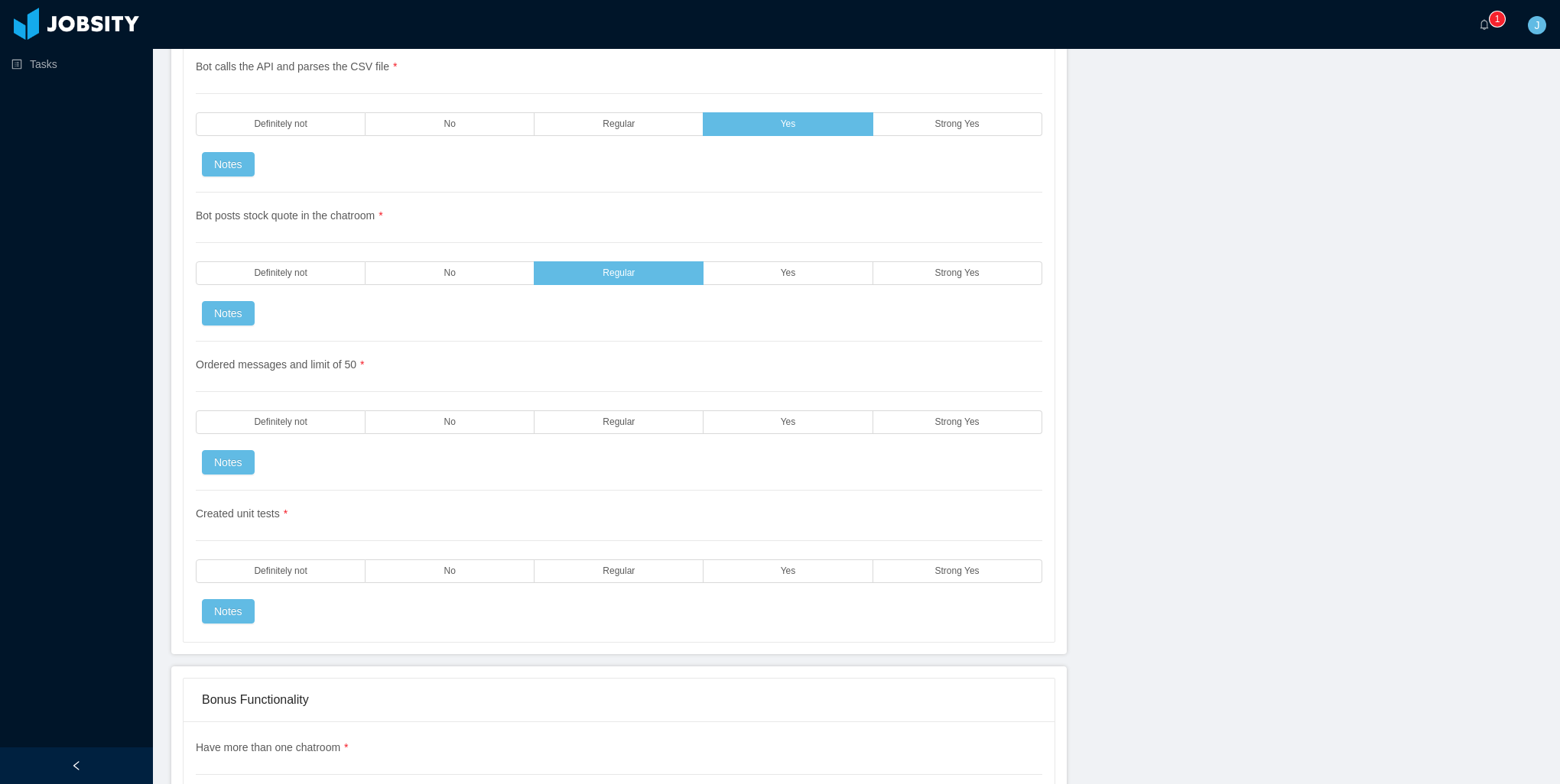
click at [654, 367] on div "Ordered messages and limit of 50 * Definitely not No Regular Yes Strong Yes Not…" at bounding box center [619, 417] width 847 height 149
click at [649, 374] on div "Ordered messages and limit of 50 * Definitely not No Regular Yes Strong Yes Not…" at bounding box center [619, 417] width 847 height 149
click at [283, 537] on div "Created unit tests * Definitely not No Regular Yes Strong Yes Notes" at bounding box center [619, 558] width 847 height 133
click at [276, 559] on label "Definitely not" at bounding box center [281, 571] width 170 height 24
click at [285, 410] on label "Definitely not" at bounding box center [281, 422] width 170 height 24
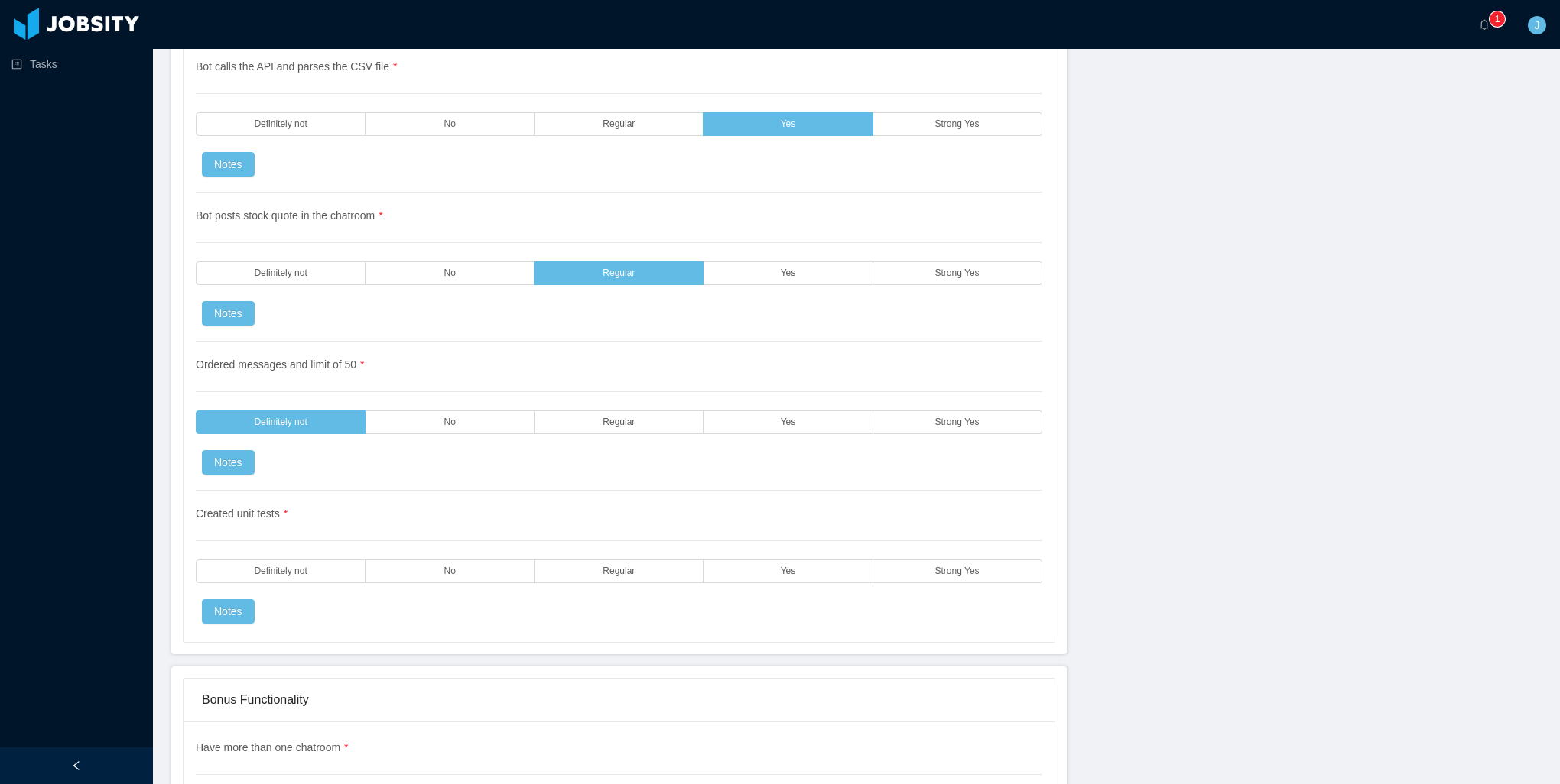
click at [289, 567] on div "Created unit tests * Definitely not No Regular Yes Strong Yes Notes" at bounding box center [619, 558] width 847 height 133
click at [294, 567] on span "Definitely not" at bounding box center [280, 571] width 53 height 10
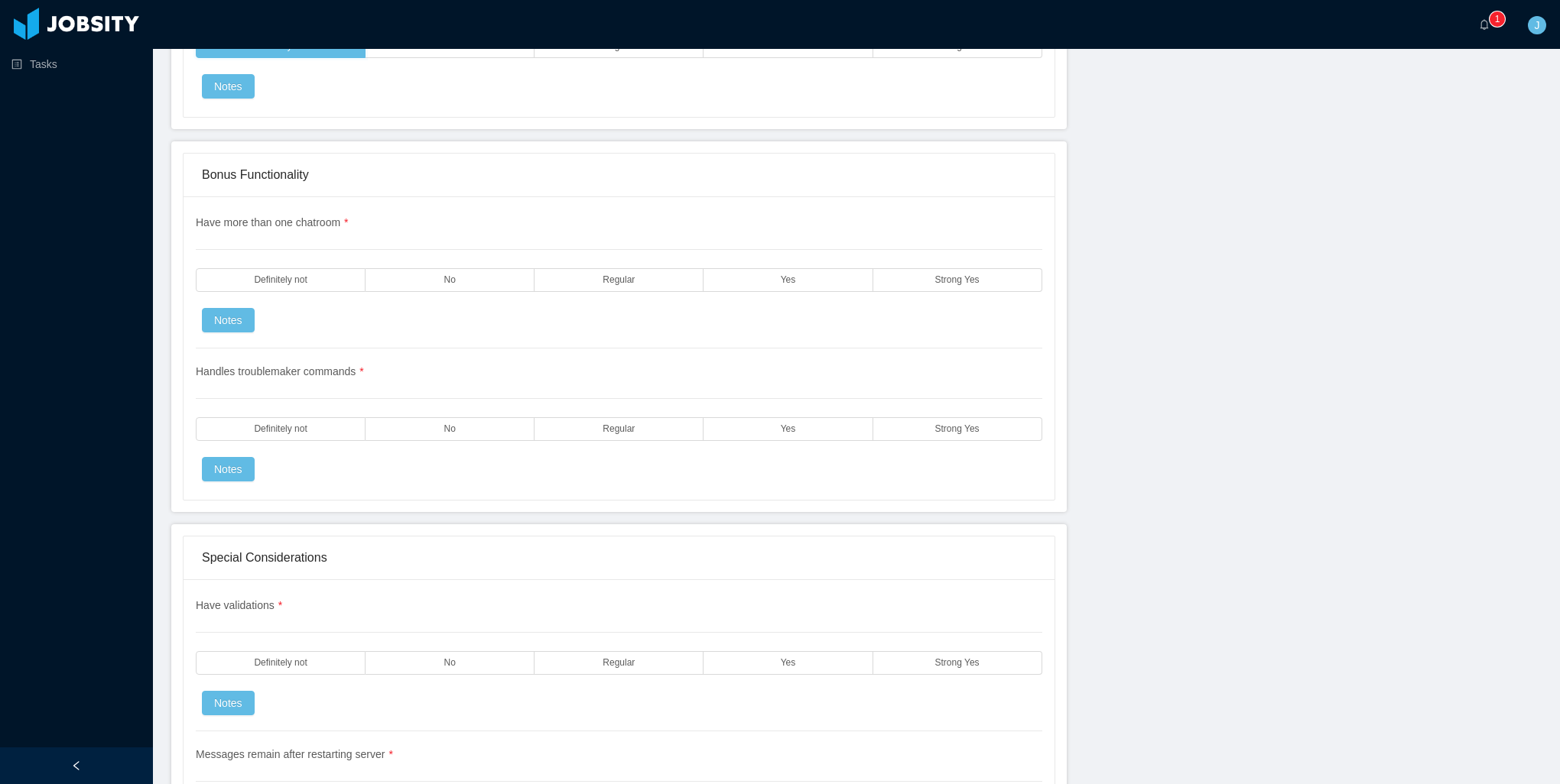
scroll to position [3822, 0]
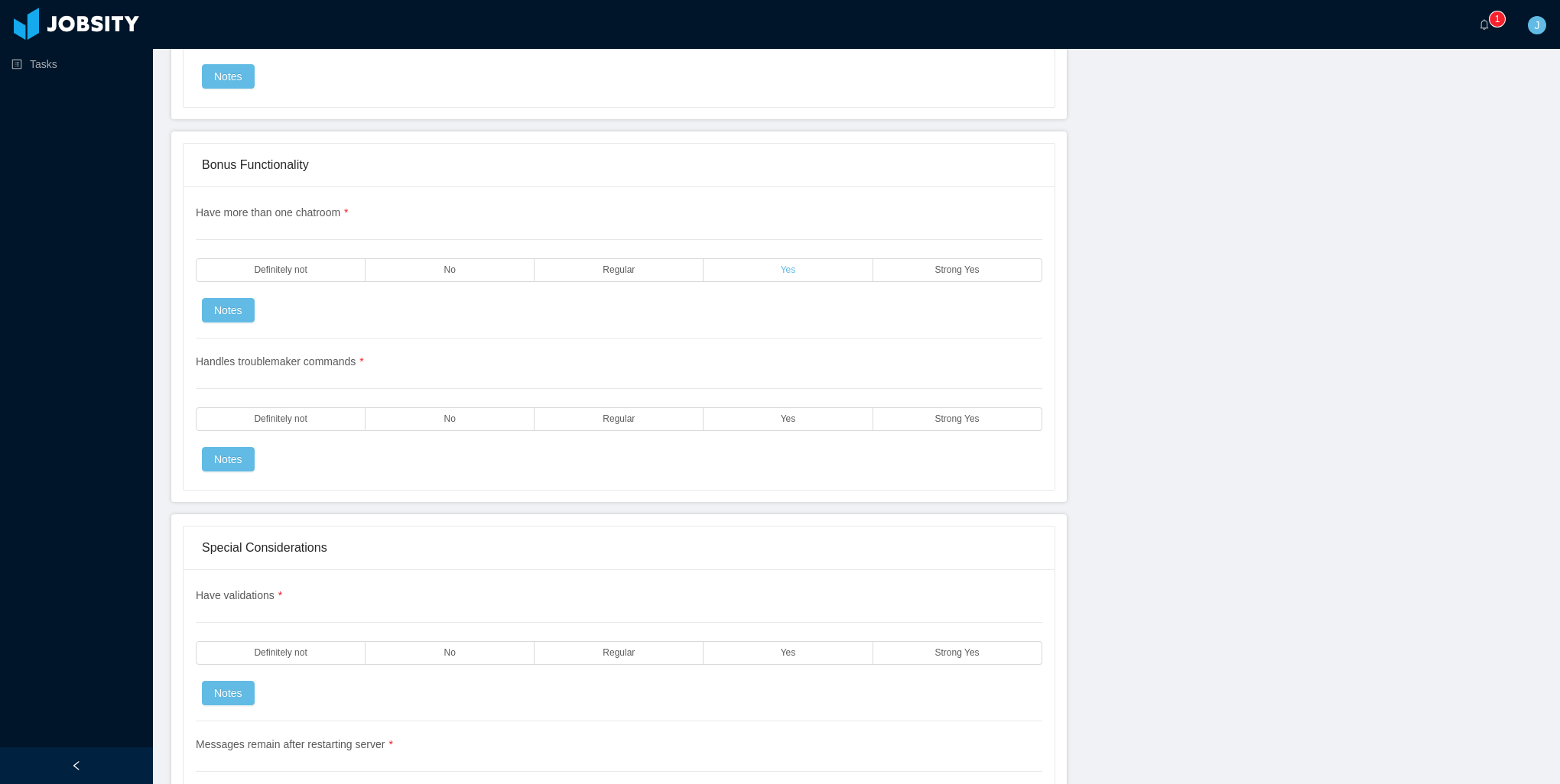
click at [749, 259] on label "Yes" at bounding box center [788, 270] width 169 height 24
click at [99, 543] on div "Tasks" at bounding box center [76, 355] width 153 height 711
click at [814, 408] on label "Yes" at bounding box center [788, 419] width 169 height 24
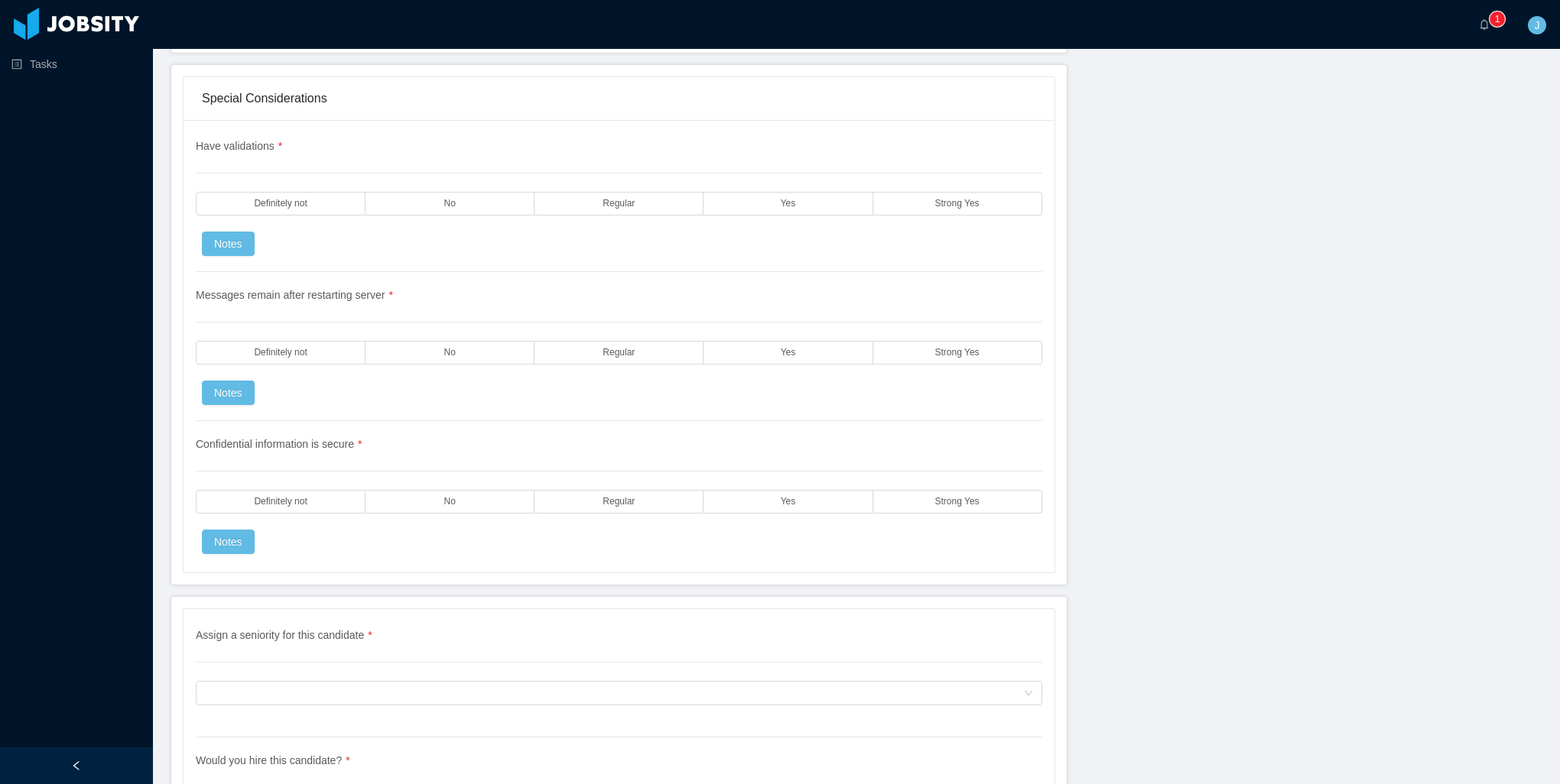
scroll to position [4255, 0]
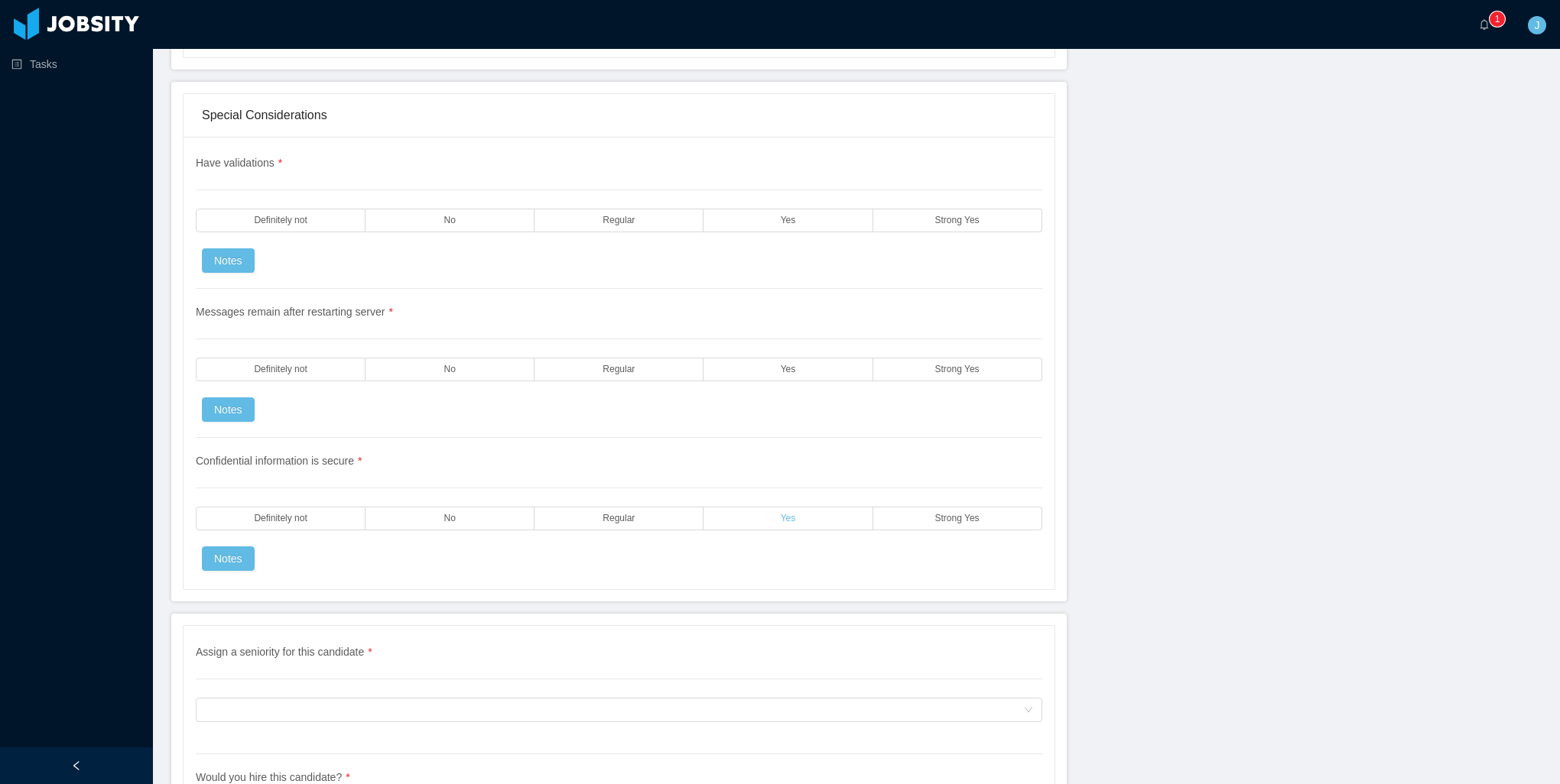
click at [776, 507] on label "Yes" at bounding box center [788, 518] width 169 height 24
click at [754, 358] on label "Yes" at bounding box center [788, 369] width 169 height 24
click at [763, 209] on label "Yes" at bounding box center [788, 220] width 169 height 24
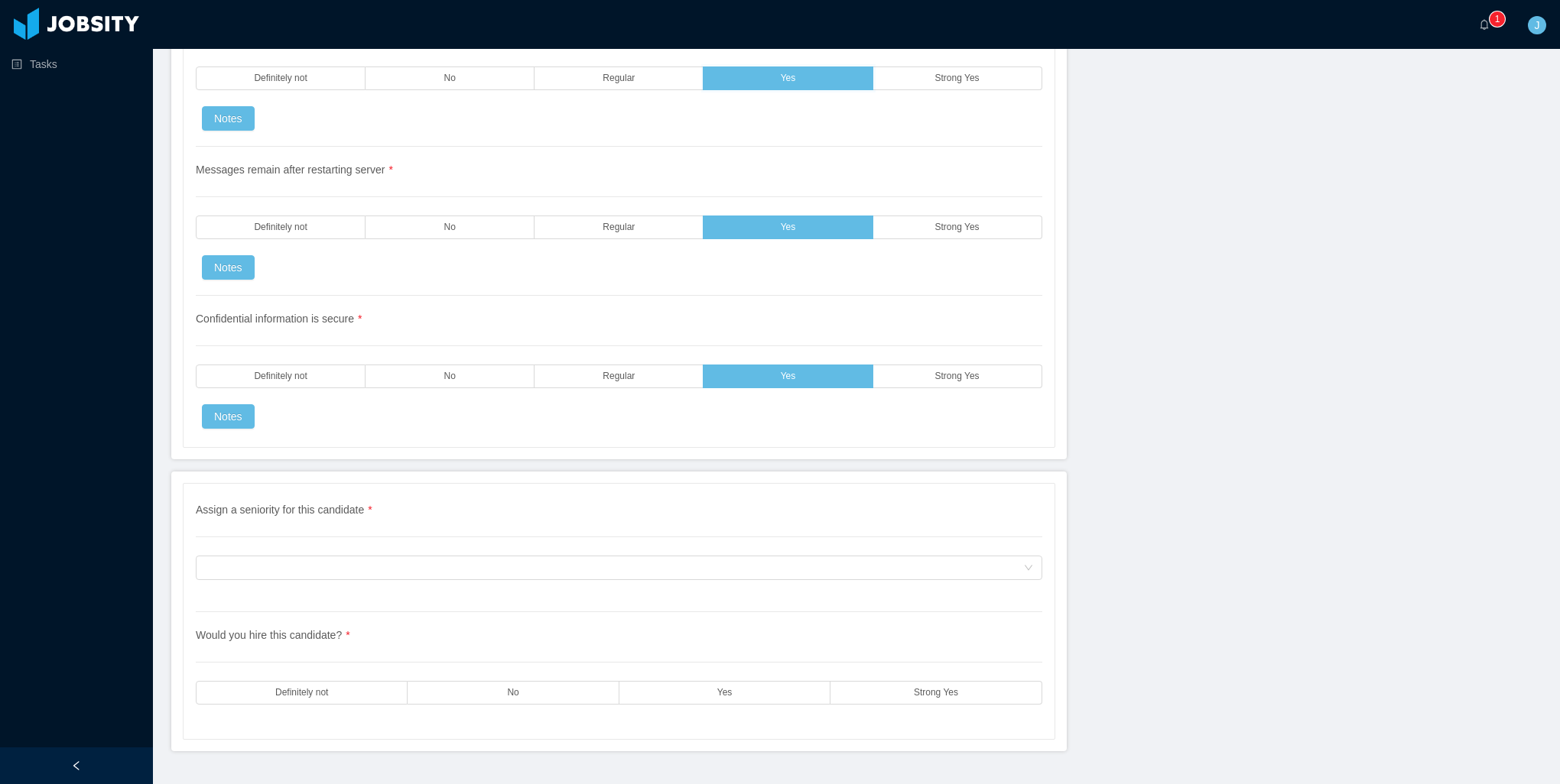
scroll to position [4408, 0]
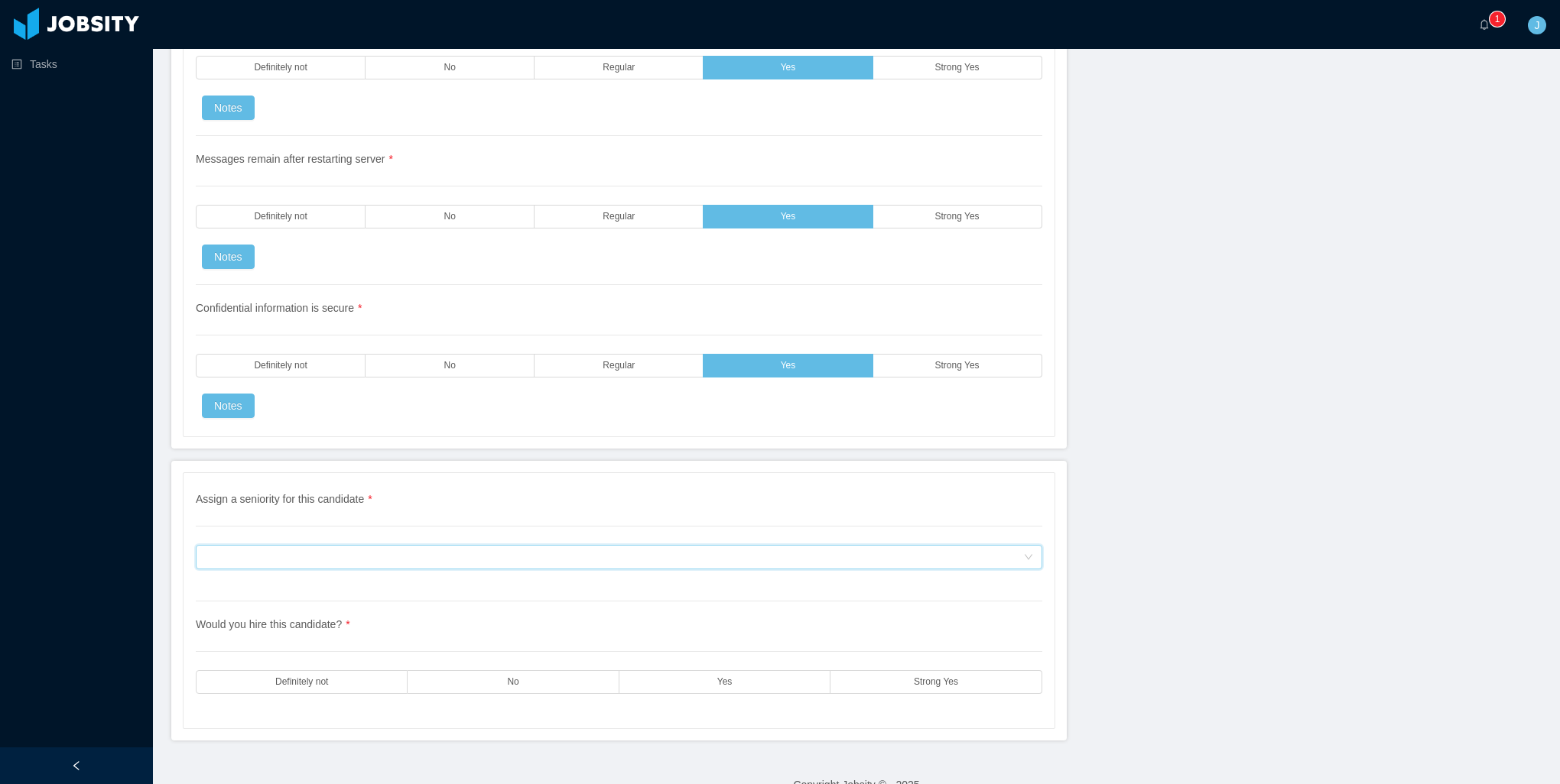
click at [311, 545] on div "Assign a seniority for this candidate" at bounding box center [614, 557] width 819 height 23
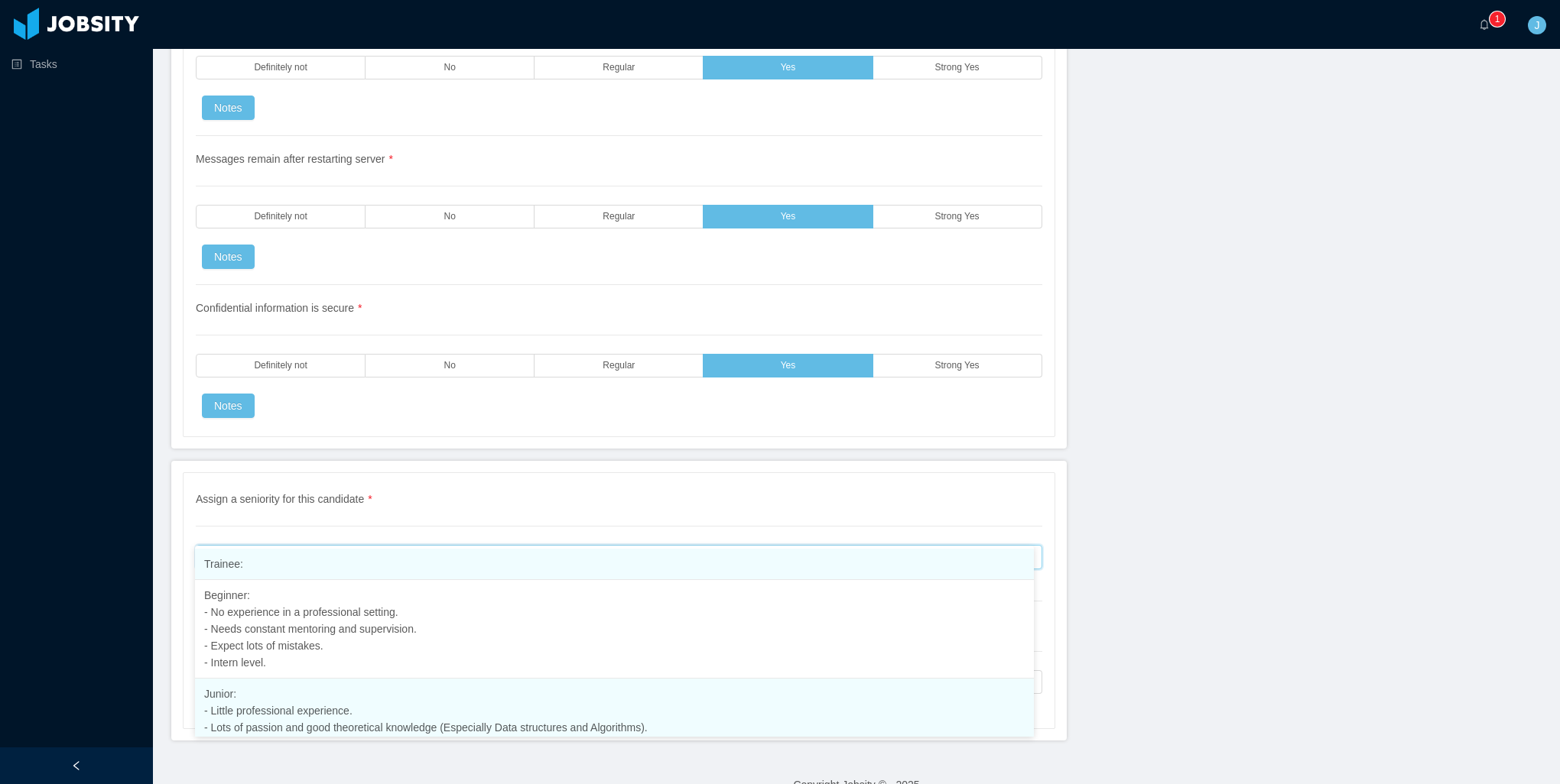
scroll to position [39, 0]
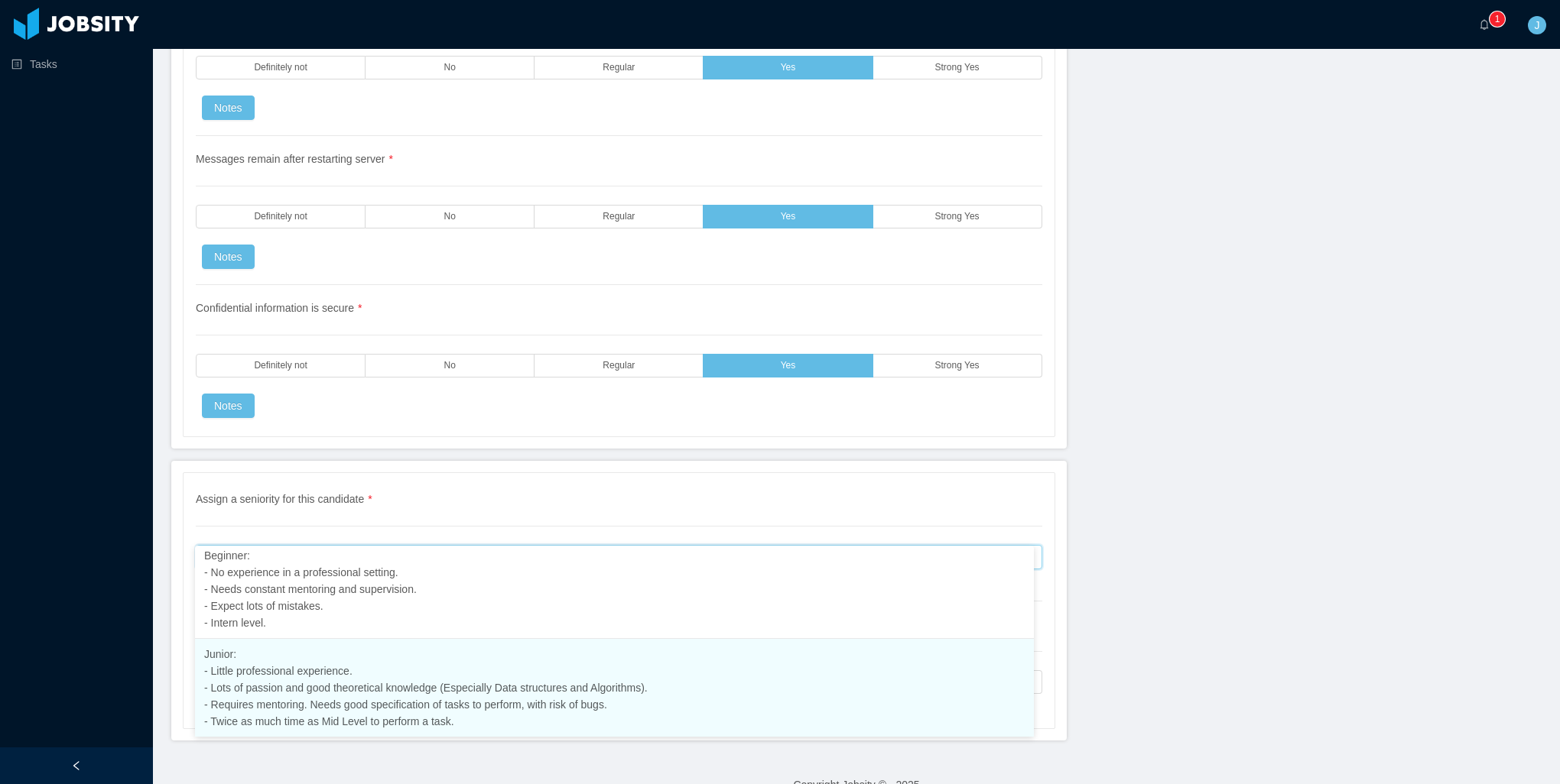
click at [262, 707] on span "Junior: - Little professional experience. - Lots of passion and good theoretica…" at bounding box center [426, 688] width 444 height 80
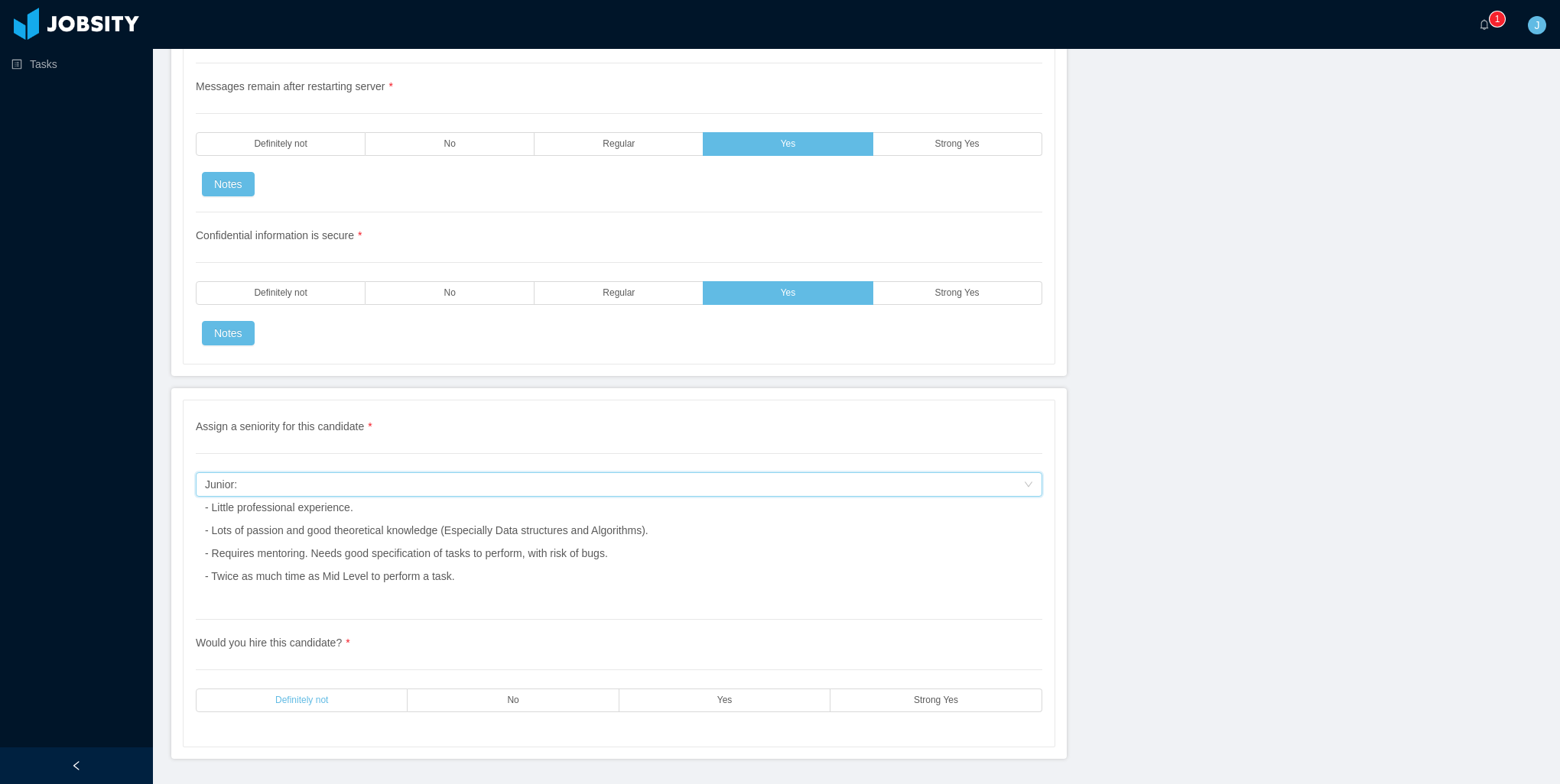
scroll to position [4499, 0]
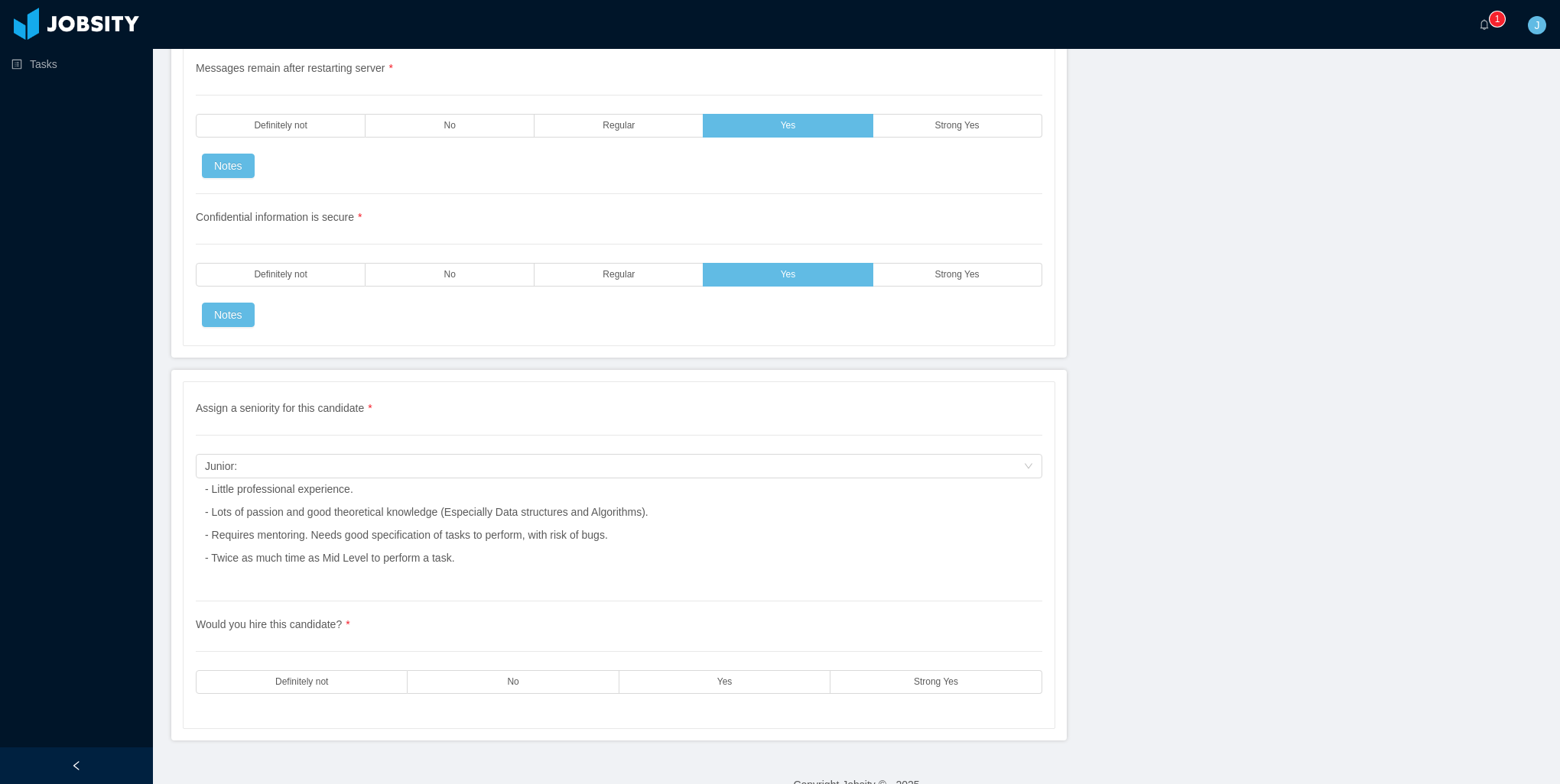
click at [786, 670] on div "Would you hire this candidate? * Definitely not No Yes Strong Yes" at bounding box center [619, 656] width 847 height 109
click at [784, 670] on label "Yes" at bounding box center [725, 681] width 211 height 24
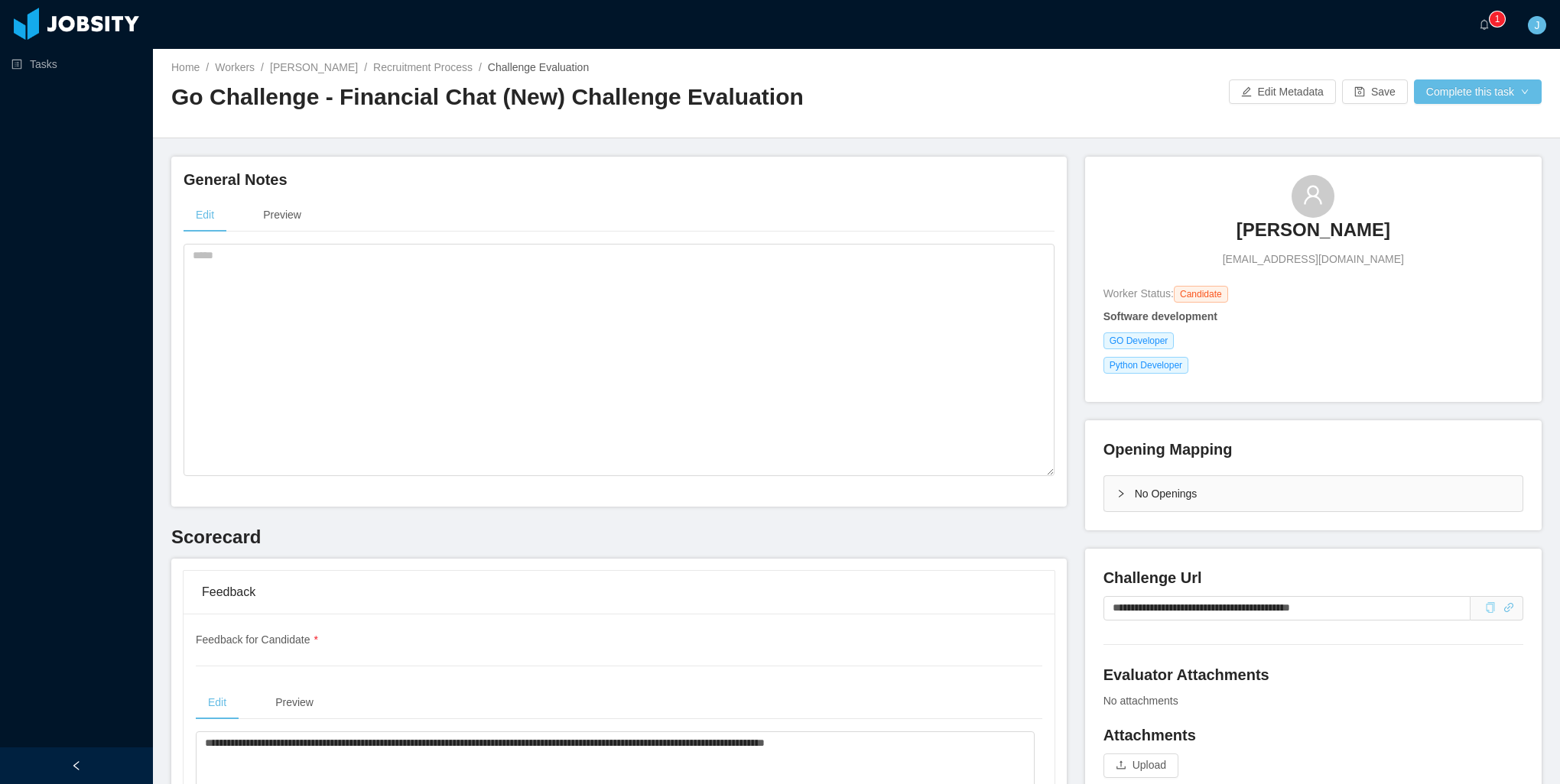
scroll to position [0, 0]
click at [1443, 103] on button "Complete this task" at bounding box center [1478, 93] width 128 height 25
click at [1442, 131] on button "Save Evaluation" at bounding box center [1468, 128] width 118 height 25
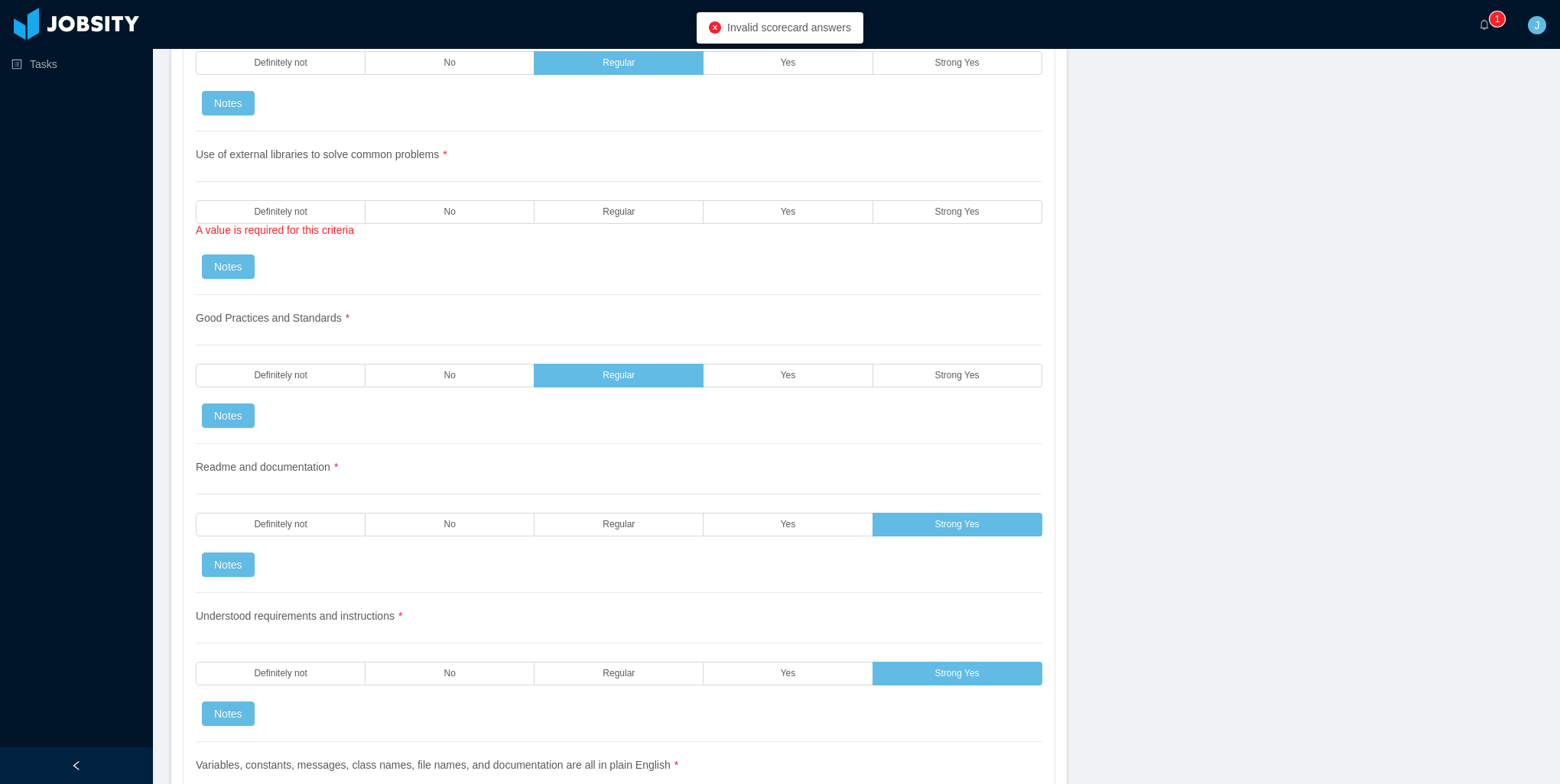
scroll to position [1529, 0]
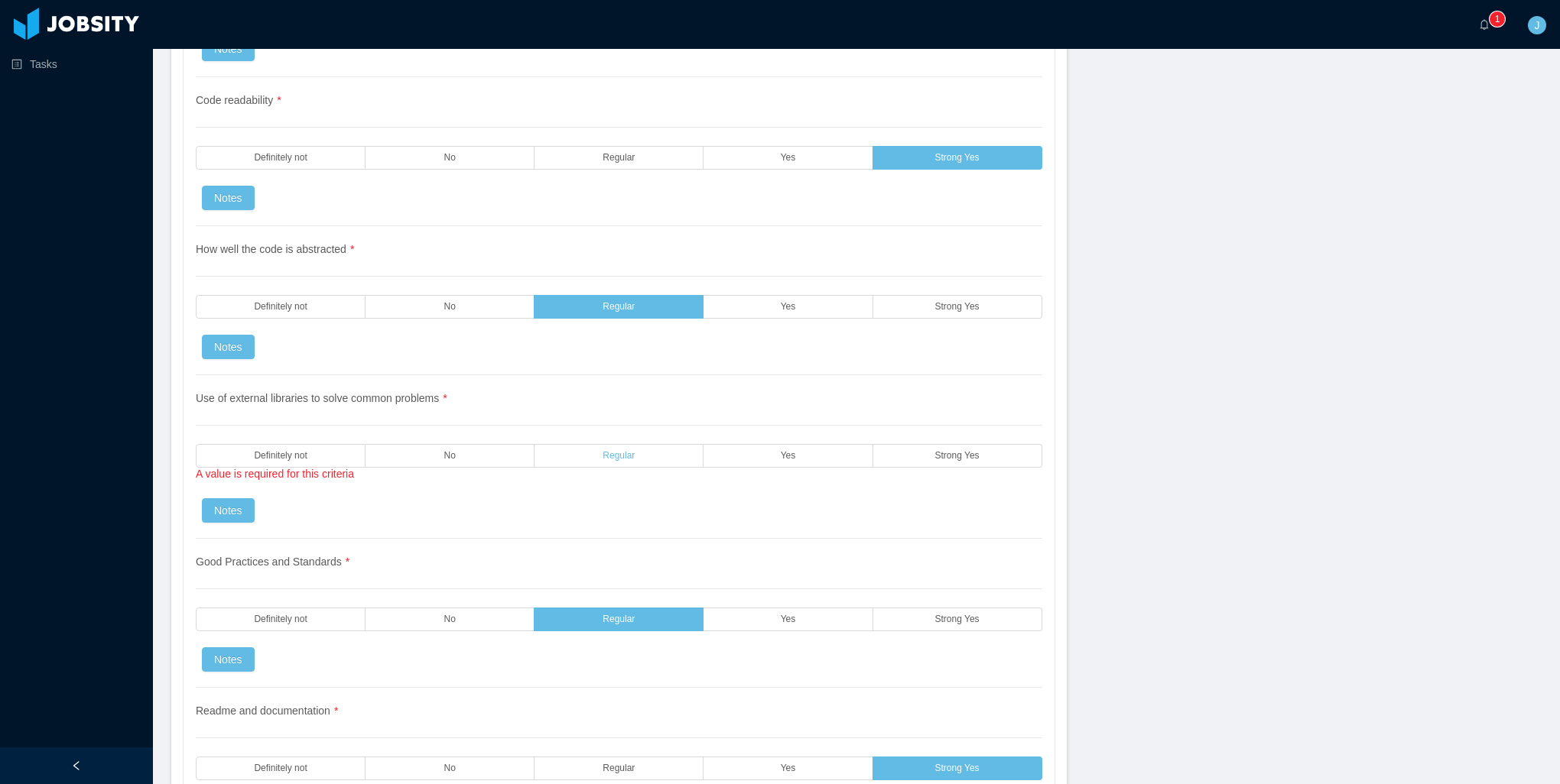
click at [635, 444] on label "Regular" at bounding box center [619, 455] width 169 height 24
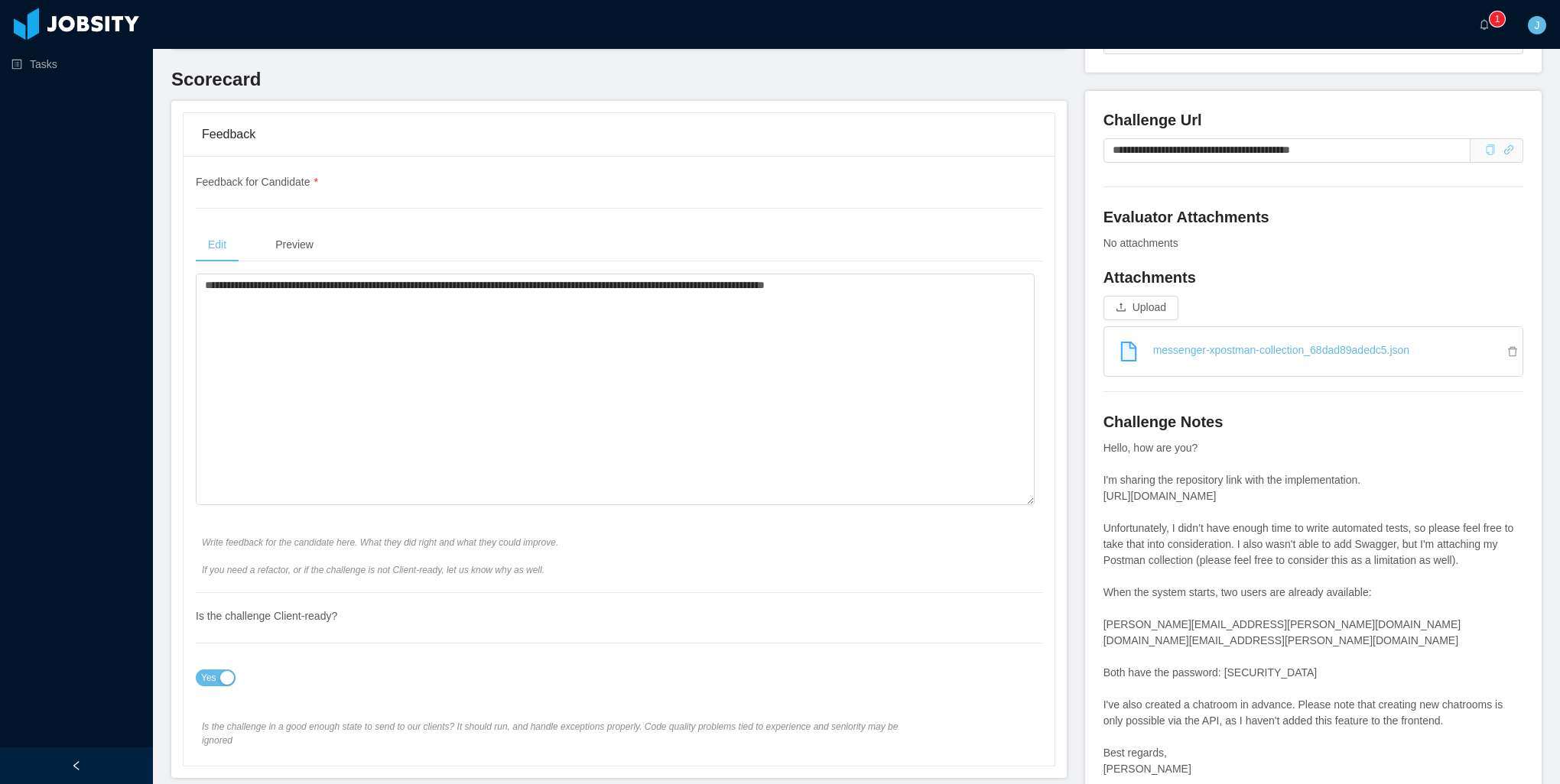
scroll to position [0, 0]
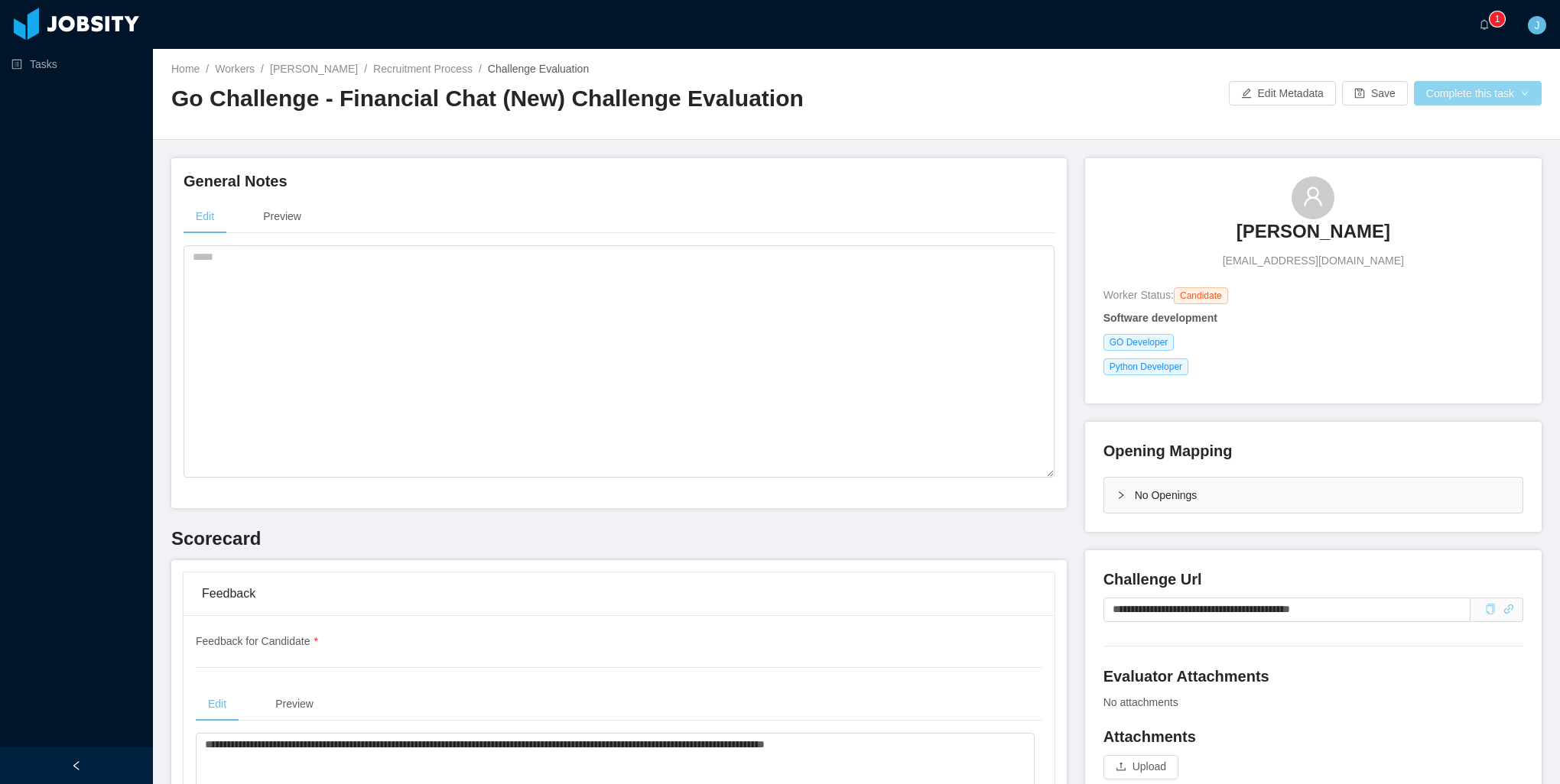
click at [1480, 81] on button "Complete this task" at bounding box center [1478, 93] width 128 height 25
click at [1445, 130] on button "Save Evaluation" at bounding box center [1468, 128] width 118 height 25
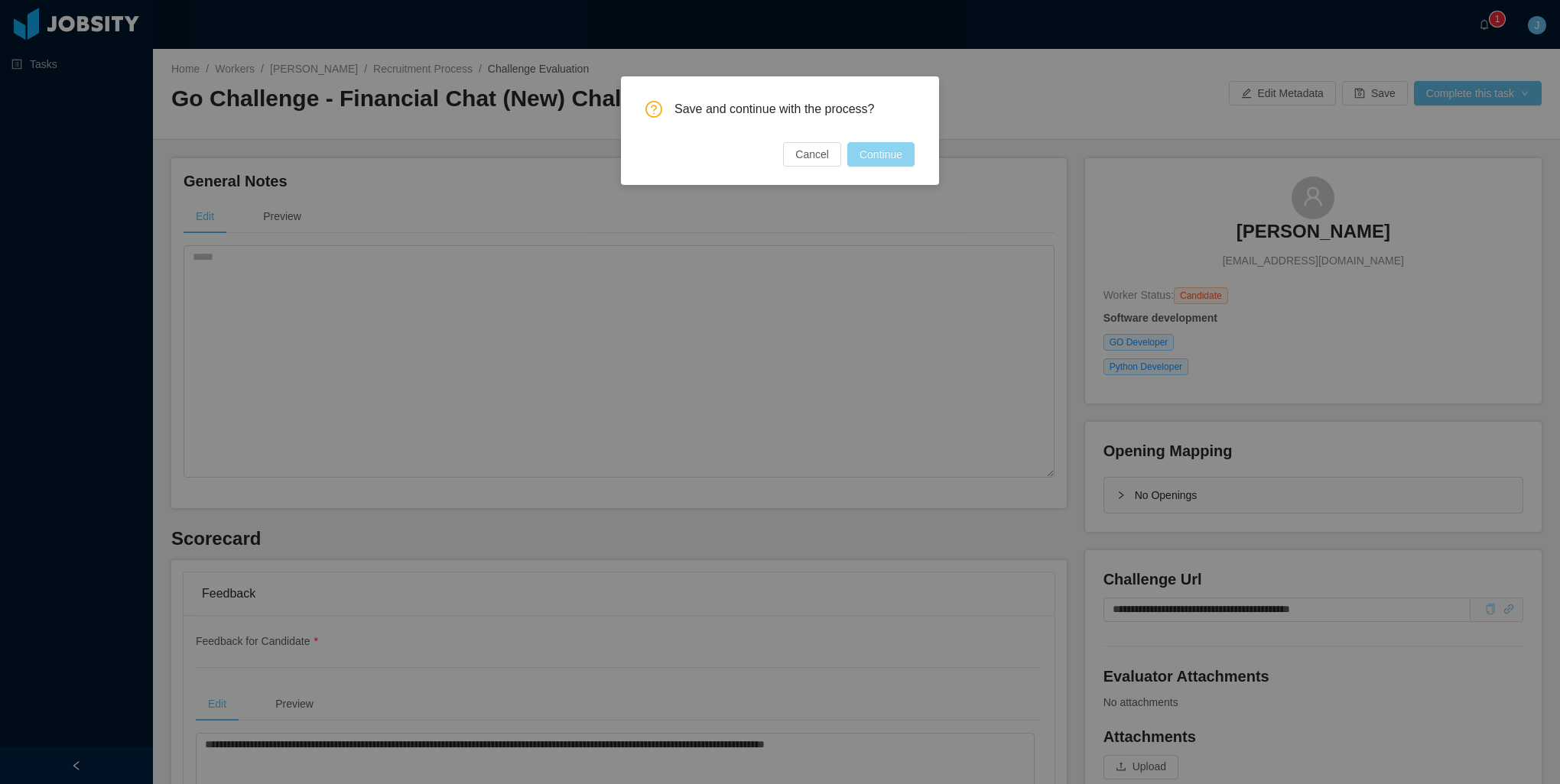
click at [898, 161] on button "Continue" at bounding box center [881, 154] width 68 height 25
